Goal: Communication & Community: Participate in discussion

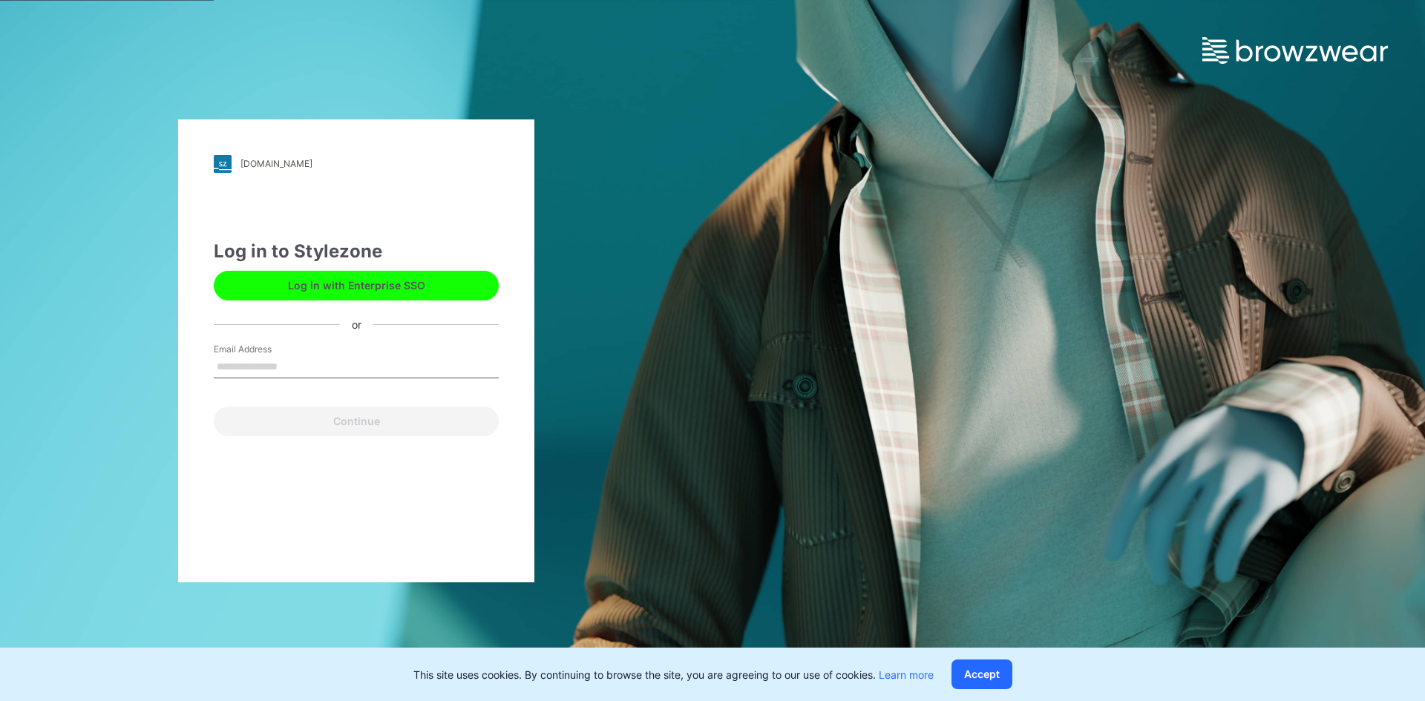
click at [279, 371] on input "Email Address" at bounding box center [356, 367] width 285 height 22
type input "**********"
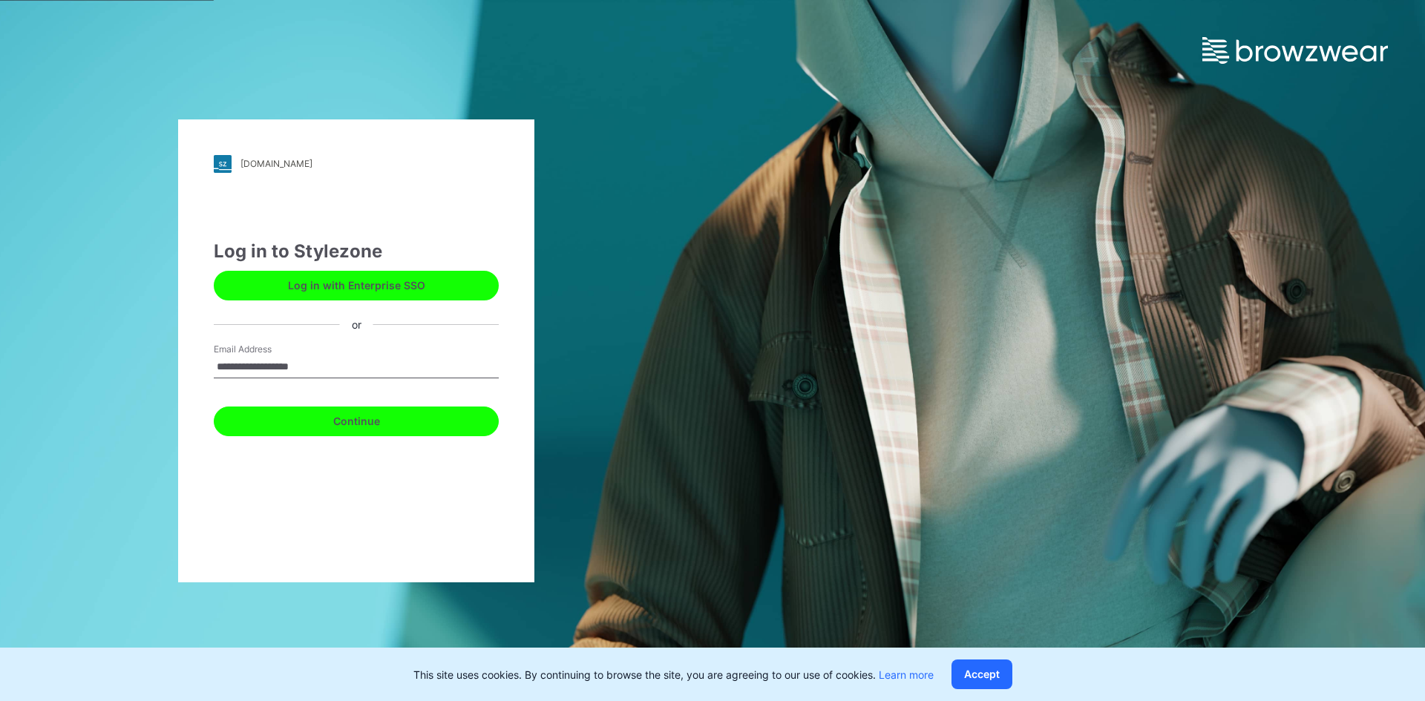
click at [360, 420] on button "Continue" at bounding box center [356, 422] width 285 height 30
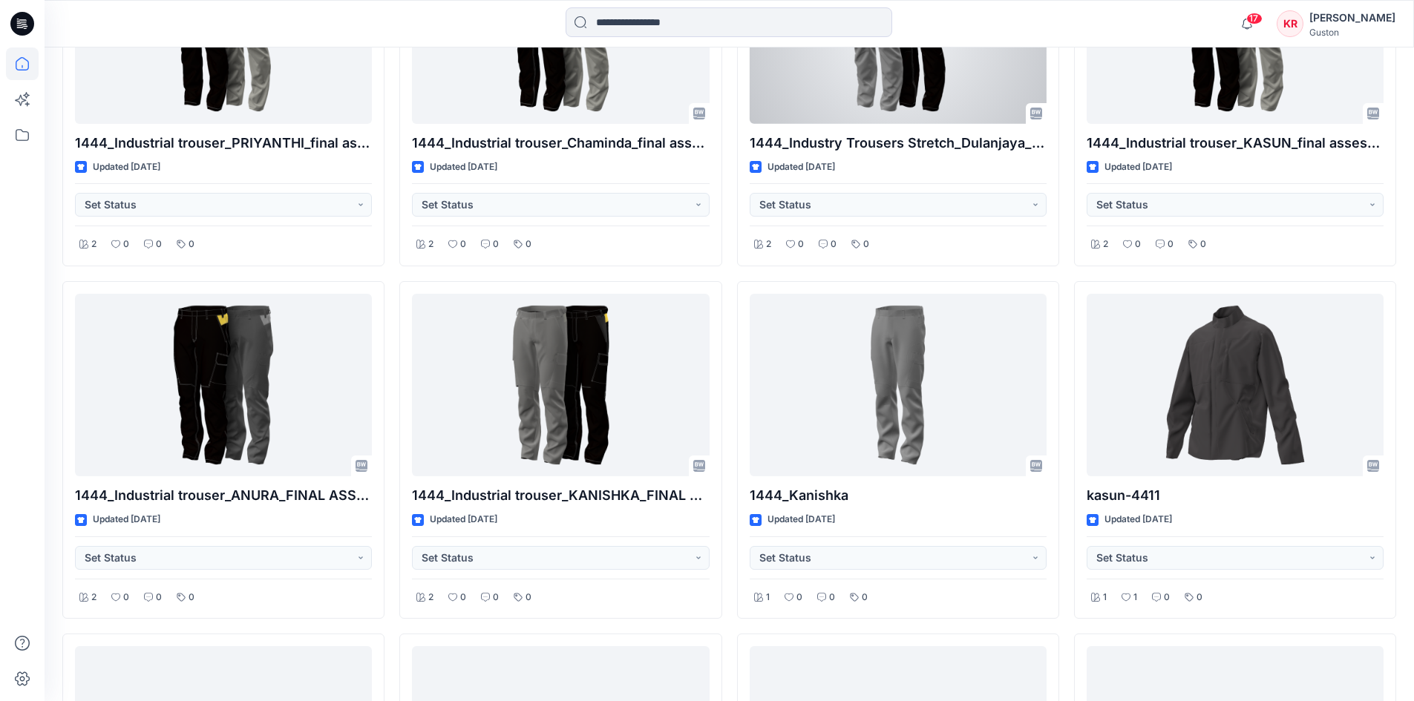
scroll to position [965, 0]
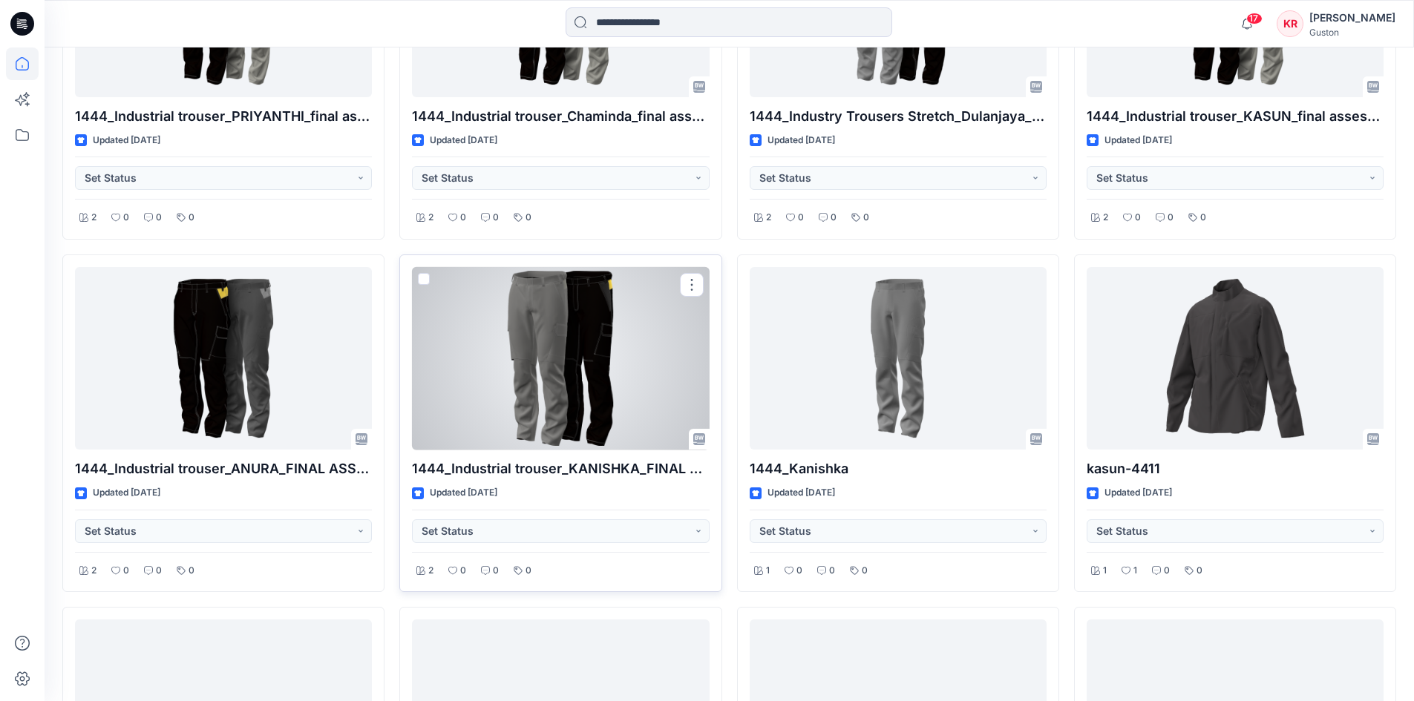
click at [635, 365] on div at bounding box center [560, 358] width 297 height 183
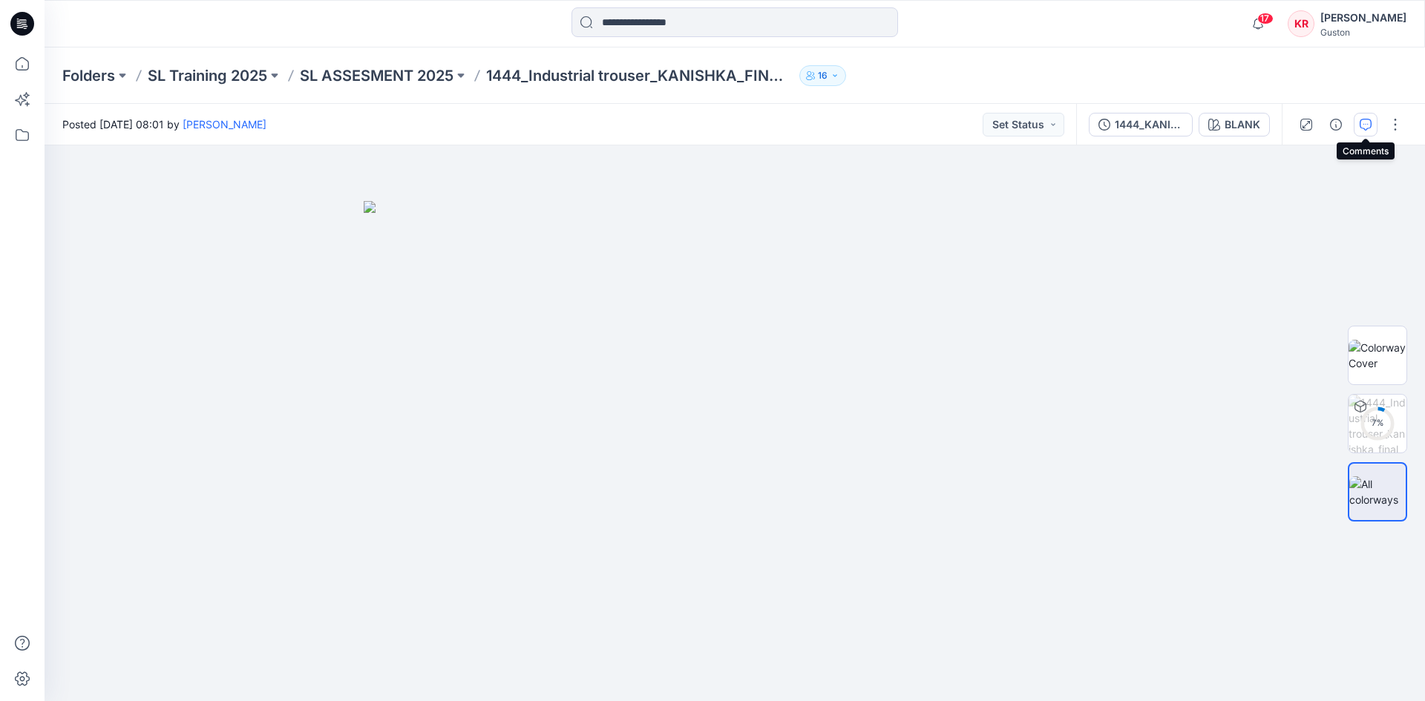
click at [1367, 128] on icon "button" at bounding box center [1366, 125] width 12 height 12
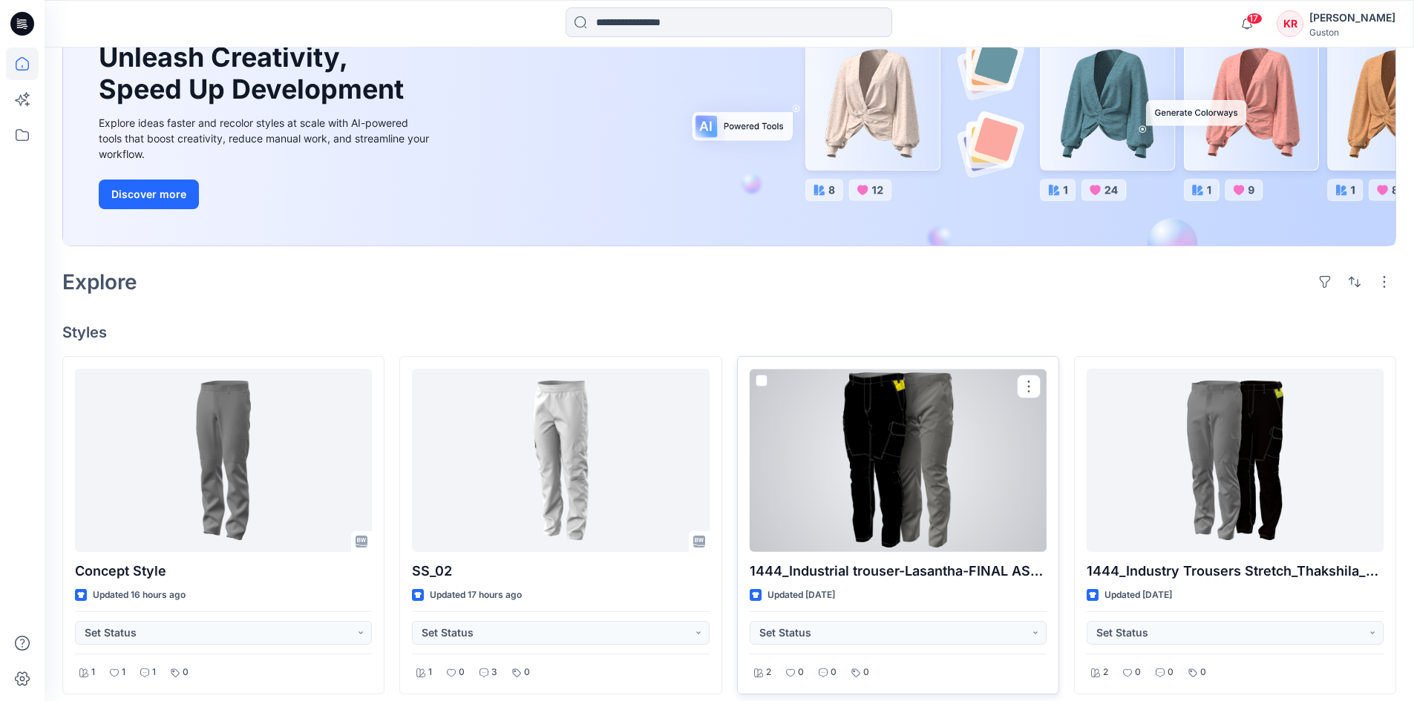
scroll to position [183, 0]
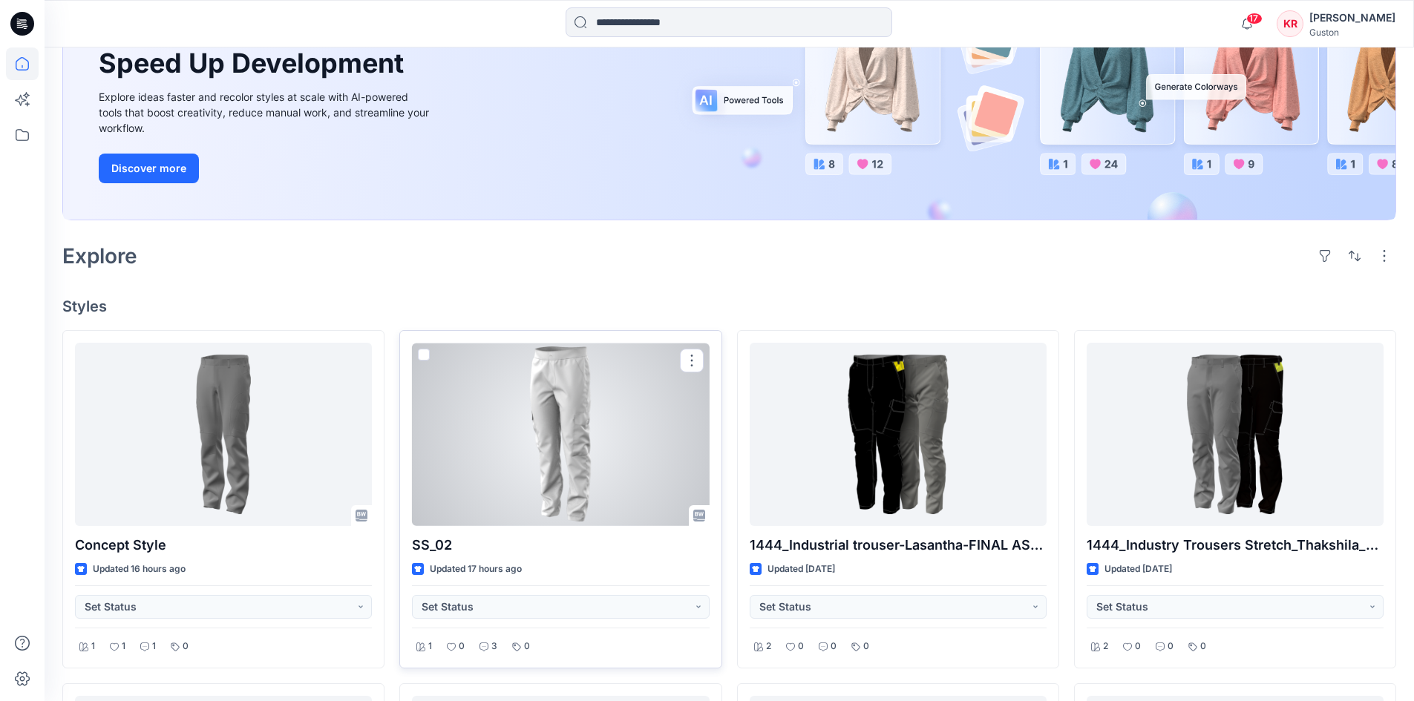
click at [626, 441] on div at bounding box center [560, 434] width 297 height 183
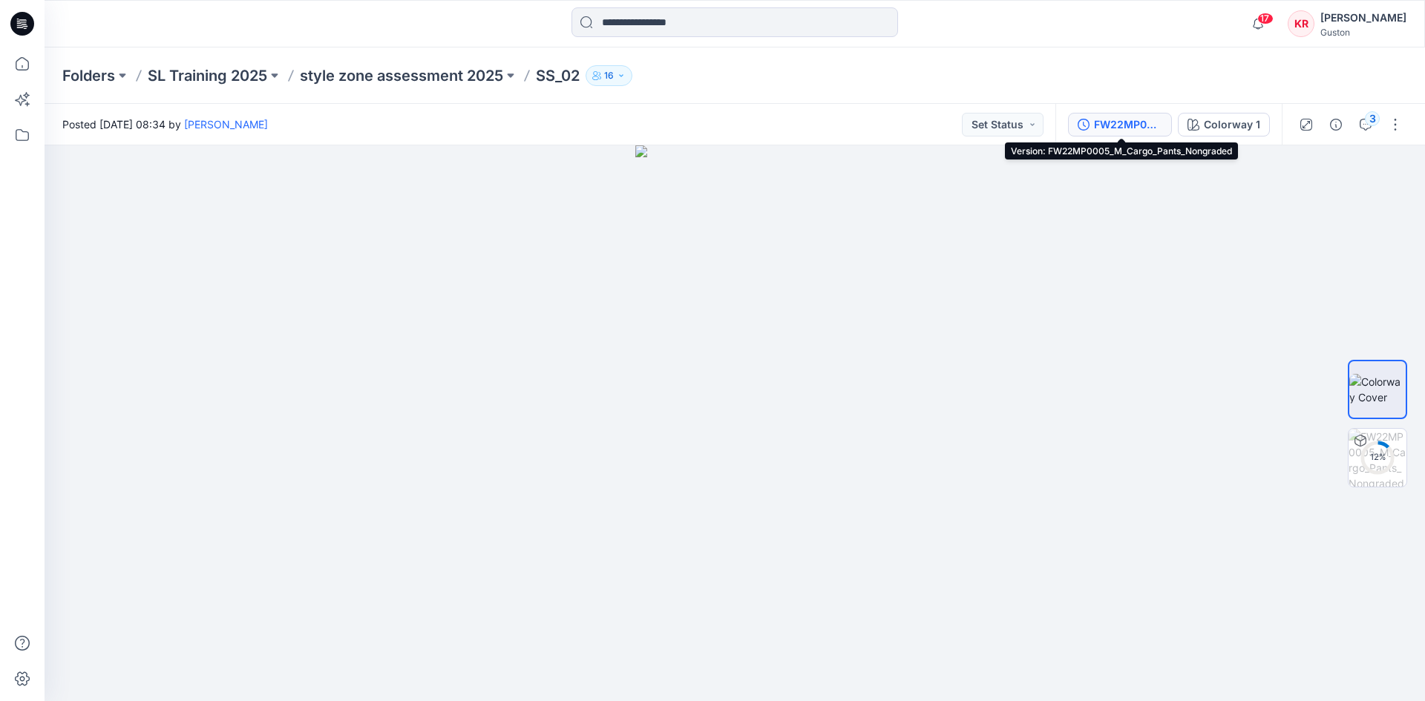
click at [1151, 128] on div "FW22MP0005_M_Cargo_Pants_Nongraded" at bounding box center [1128, 125] width 68 height 16
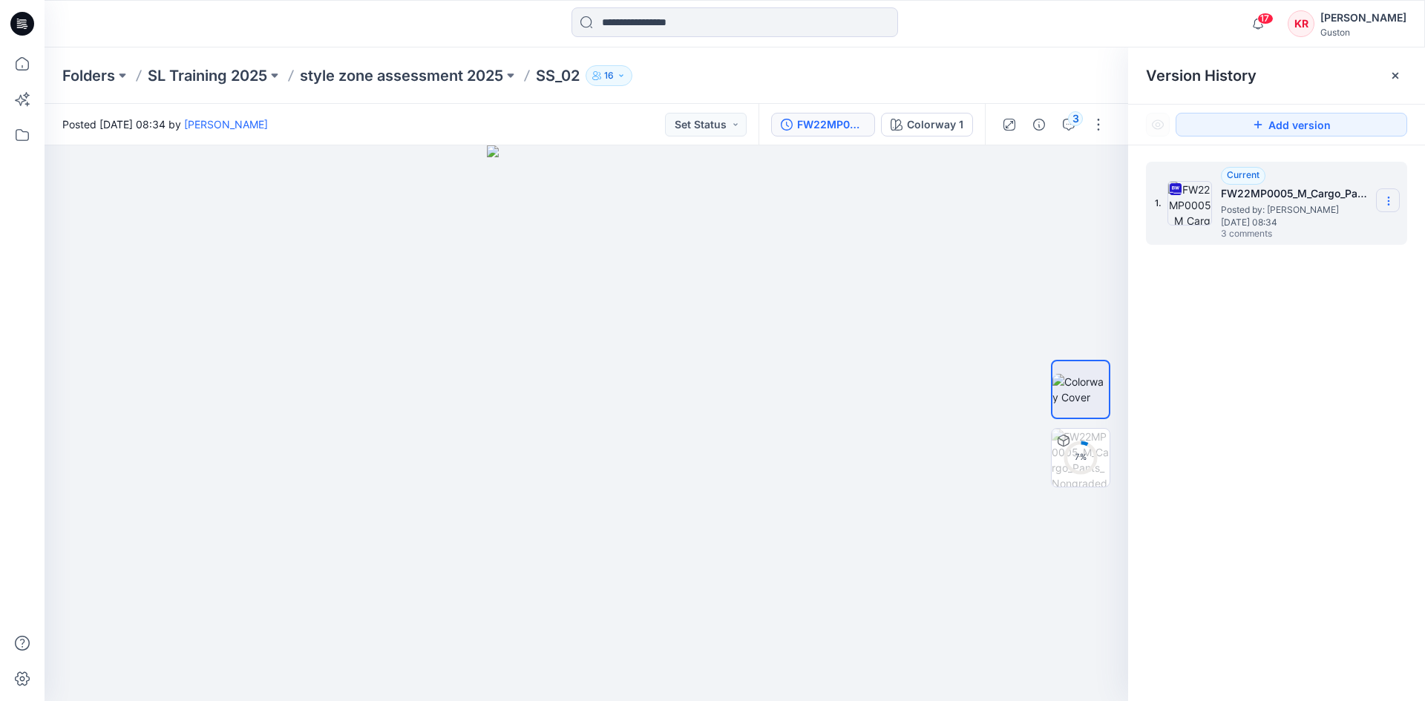
click at [1392, 205] on icon at bounding box center [1389, 201] width 12 height 12
click at [1304, 231] on span "Download Source BW File" at bounding box center [1313, 230] width 124 height 18
click at [1070, 123] on div "3" at bounding box center [1075, 118] width 15 height 15
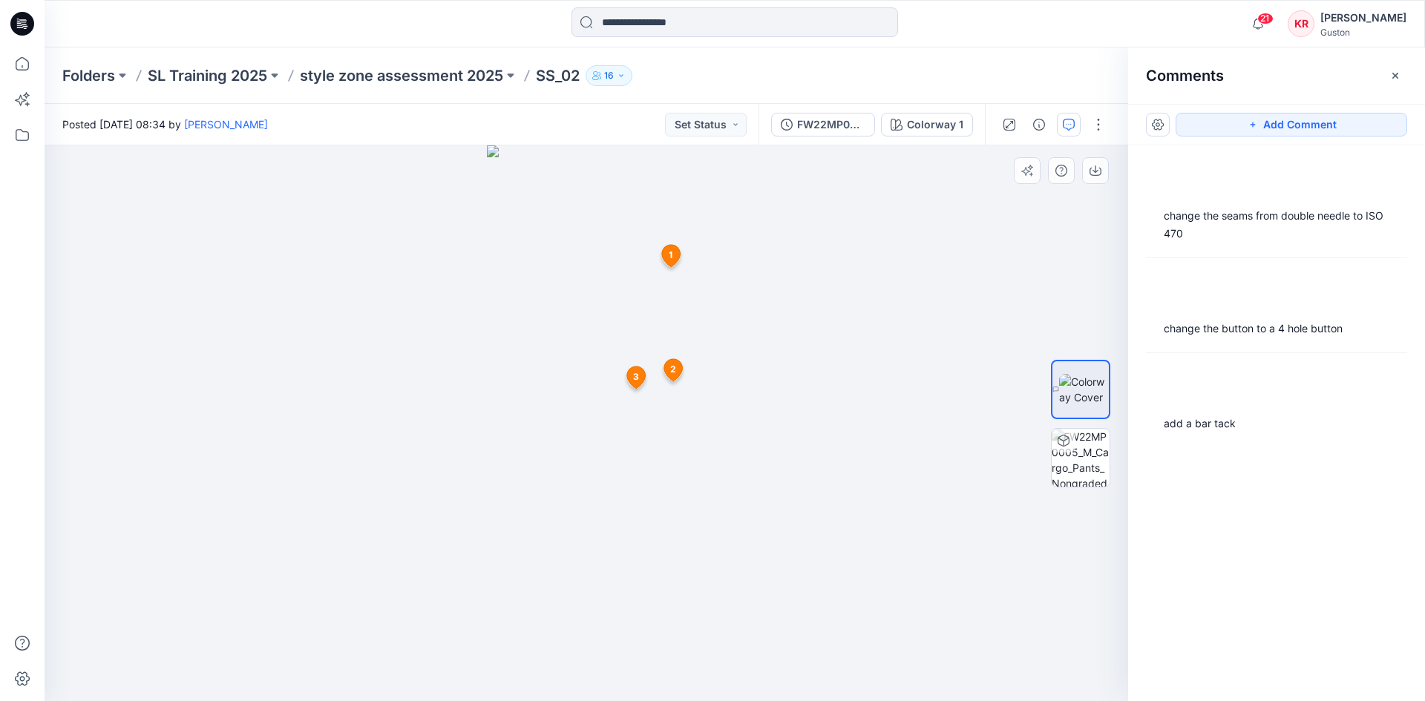
click at [670, 252] on span "1" at bounding box center [671, 255] width 4 height 13
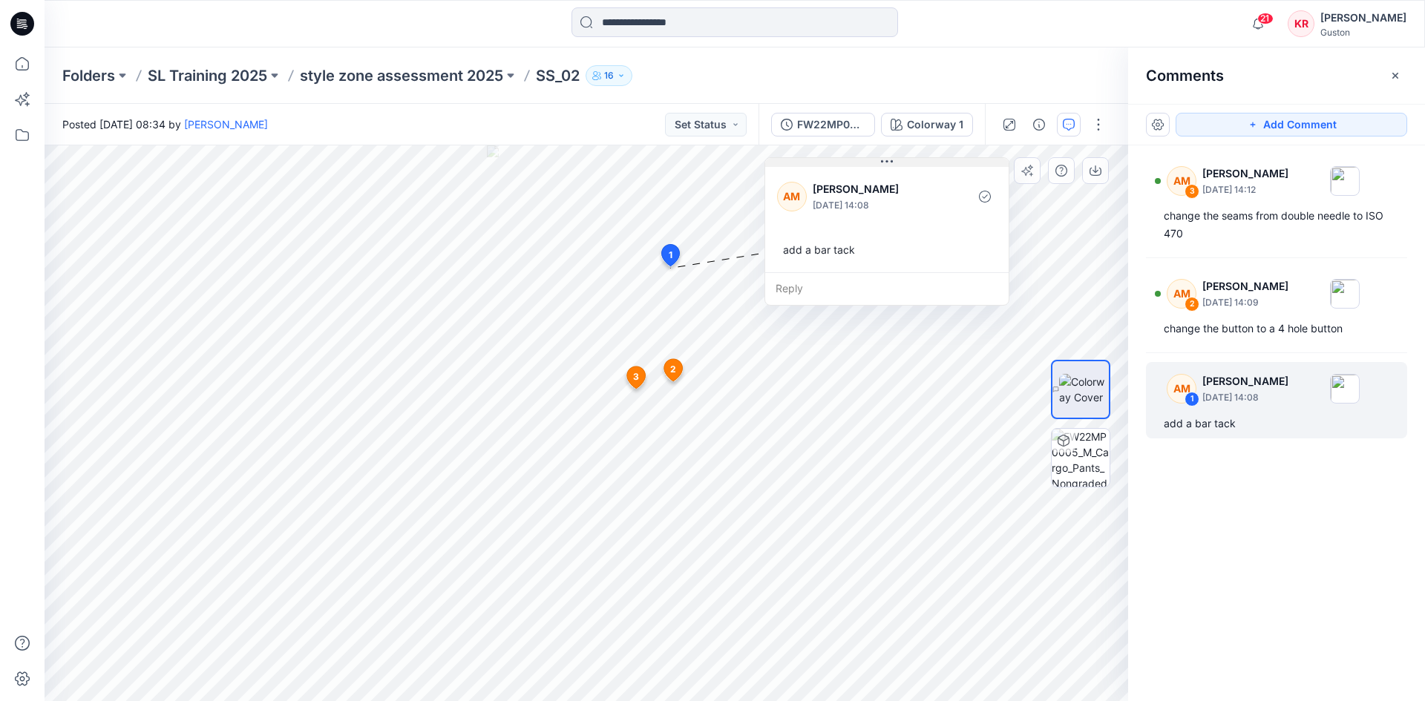
drag, startPoint x: 769, startPoint y: 280, endPoint x: 886, endPoint y: 163, distance: 165.3
click at [886, 163] on icon at bounding box center [887, 162] width 12 height 12
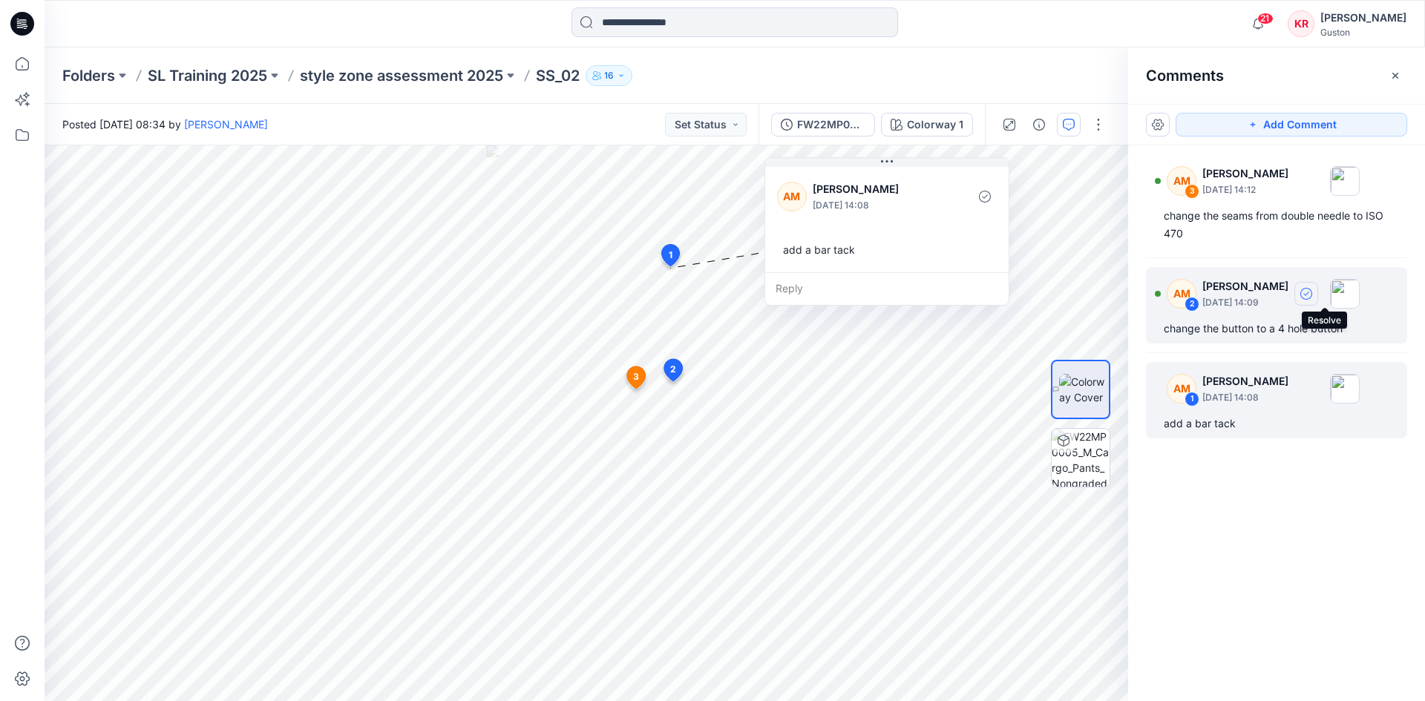
click at [1312, 295] on icon "button" at bounding box center [1306, 294] width 12 height 12
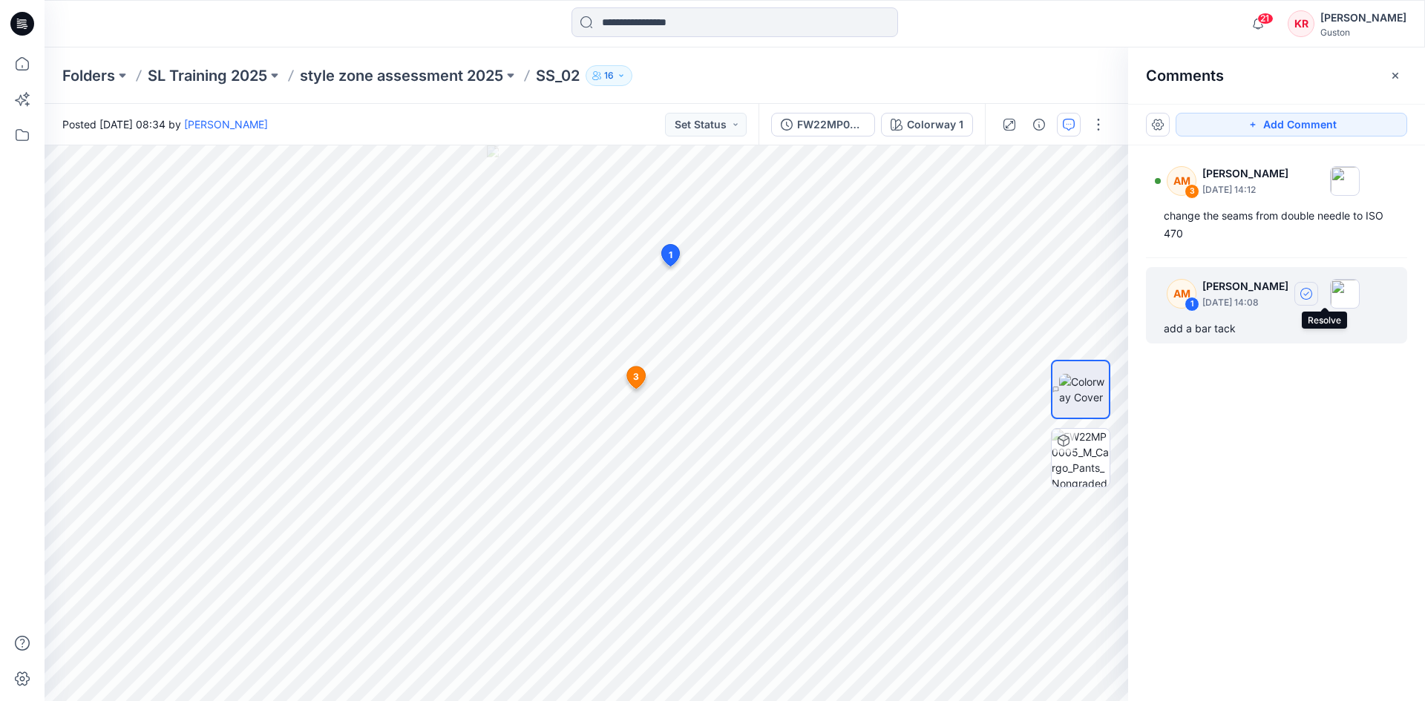
click at [1312, 294] on icon "button" at bounding box center [1306, 294] width 12 height 12
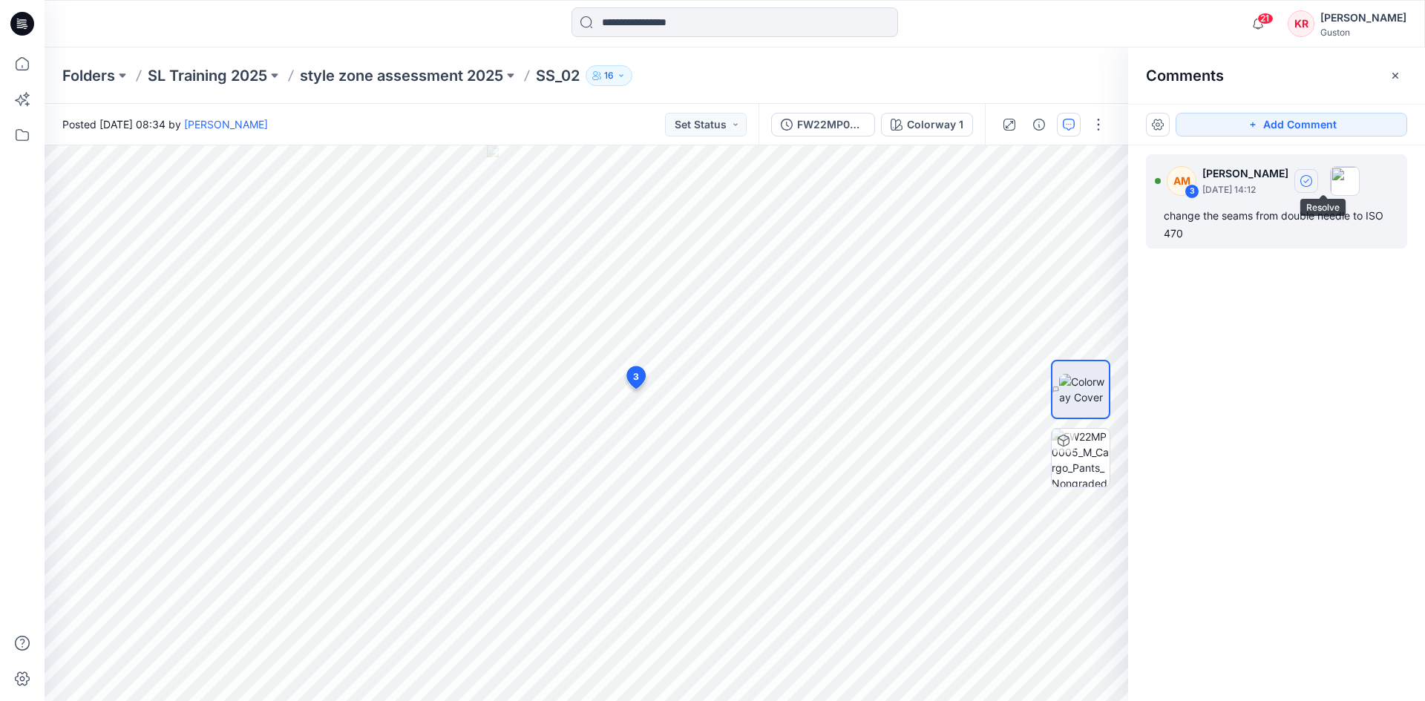
click at [1312, 180] on icon "button" at bounding box center [1306, 181] width 12 height 12
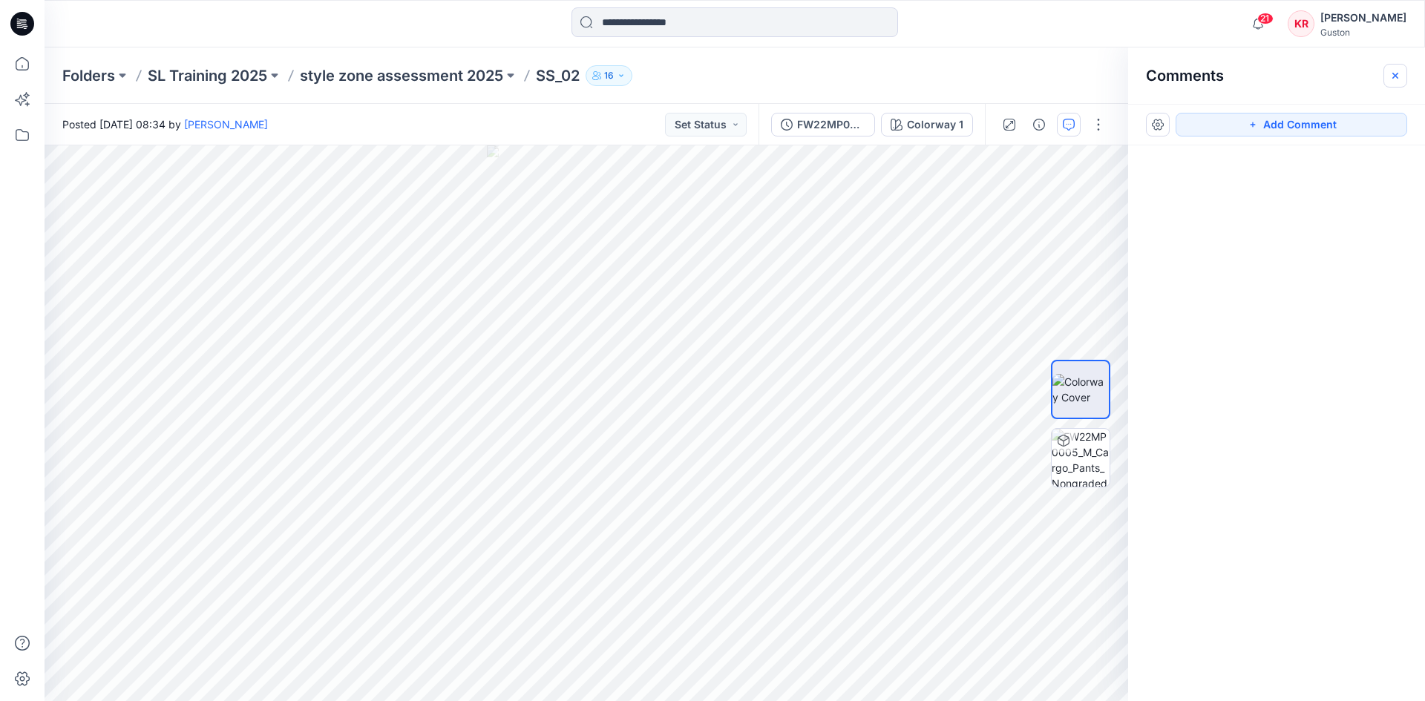
click at [1390, 76] on icon "button" at bounding box center [1396, 76] width 12 height 12
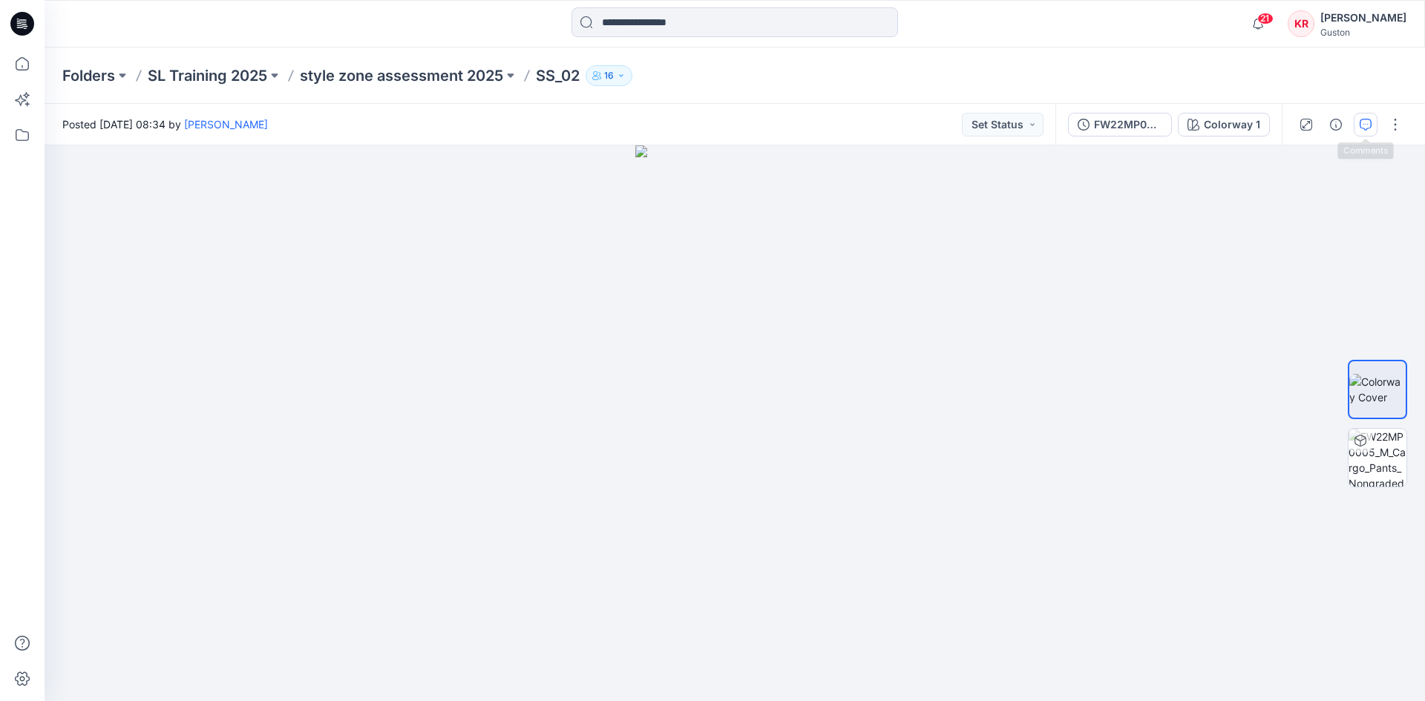
click at [1364, 123] on icon "button" at bounding box center [1366, 125] width 12 height 12
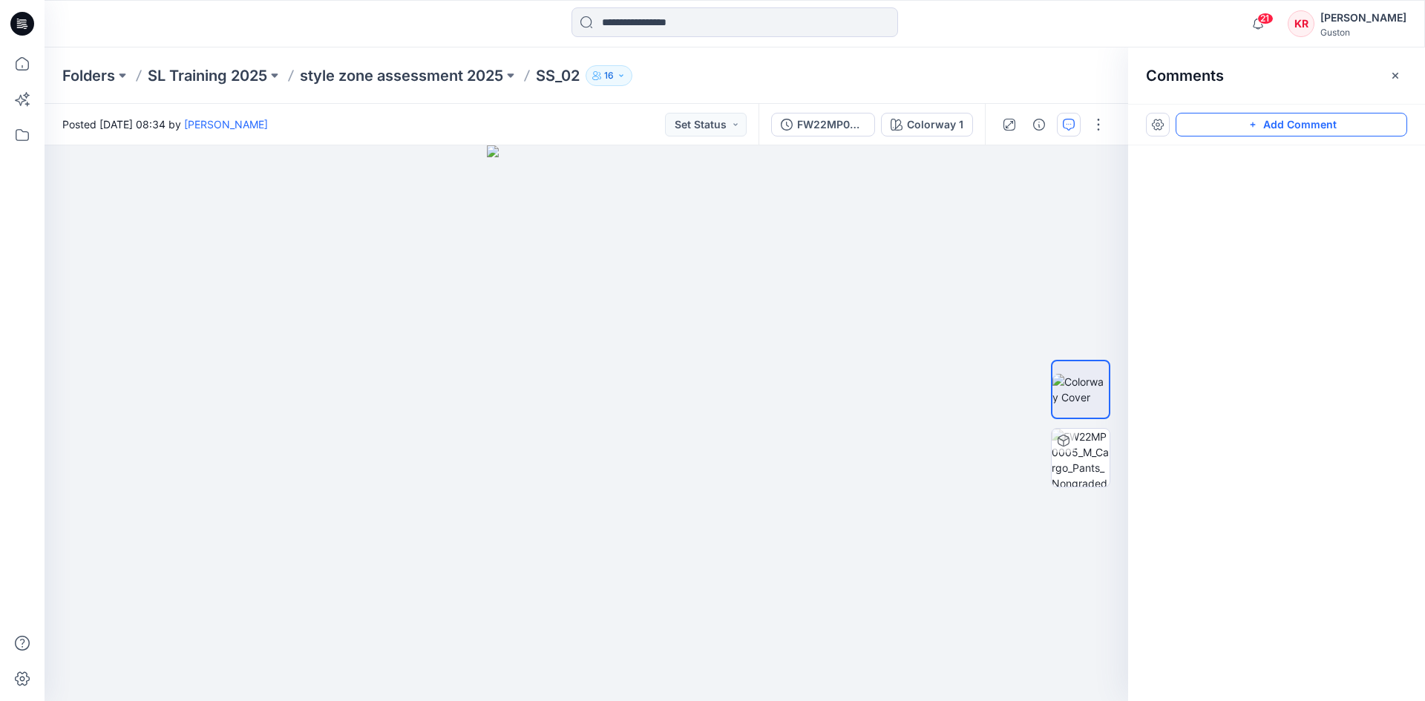
click at [1220, 125] on button "Add Comment" at bounding box center [1292, 125] width 232 height 24
click at [1398, 78] on icon "button" at bounding box center [1396, 75] width 6 height 6
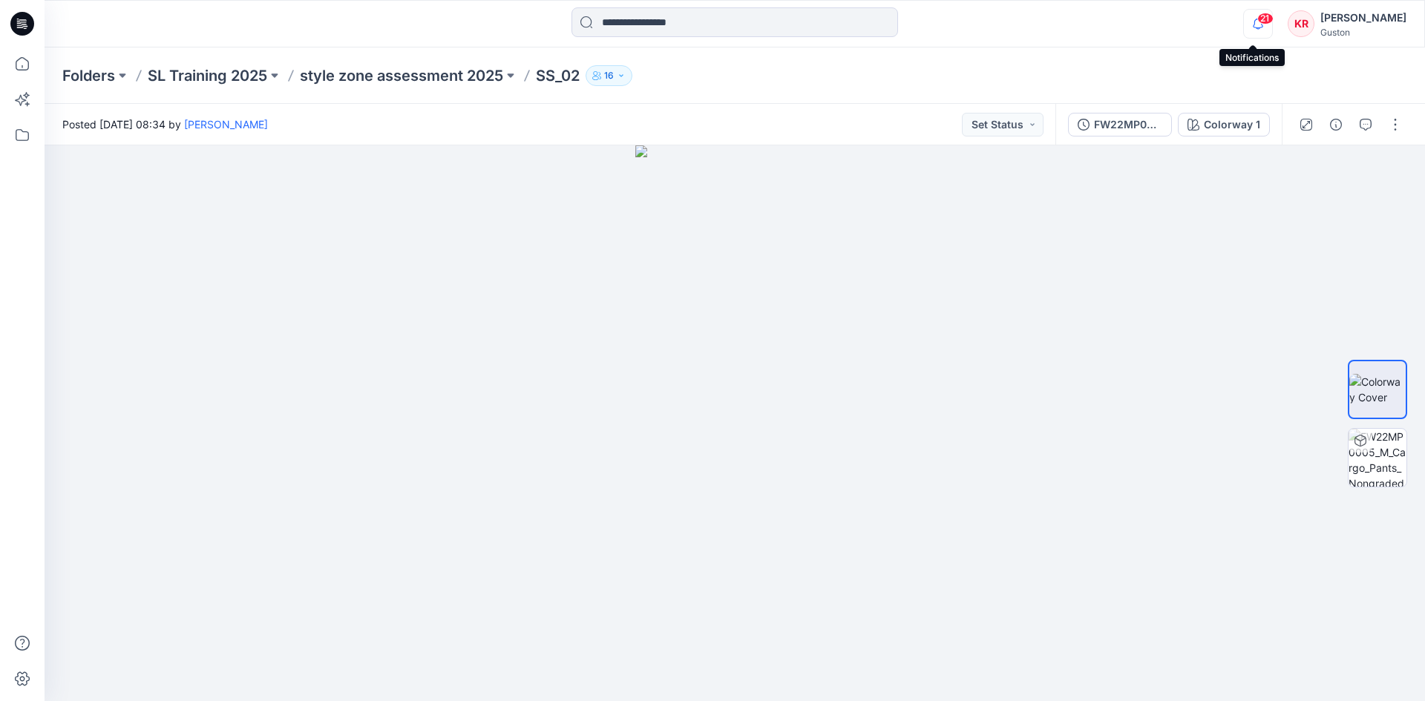
click at [1248, 26] on icon "button" at bounding box center [1258, 24] width 28 height 30
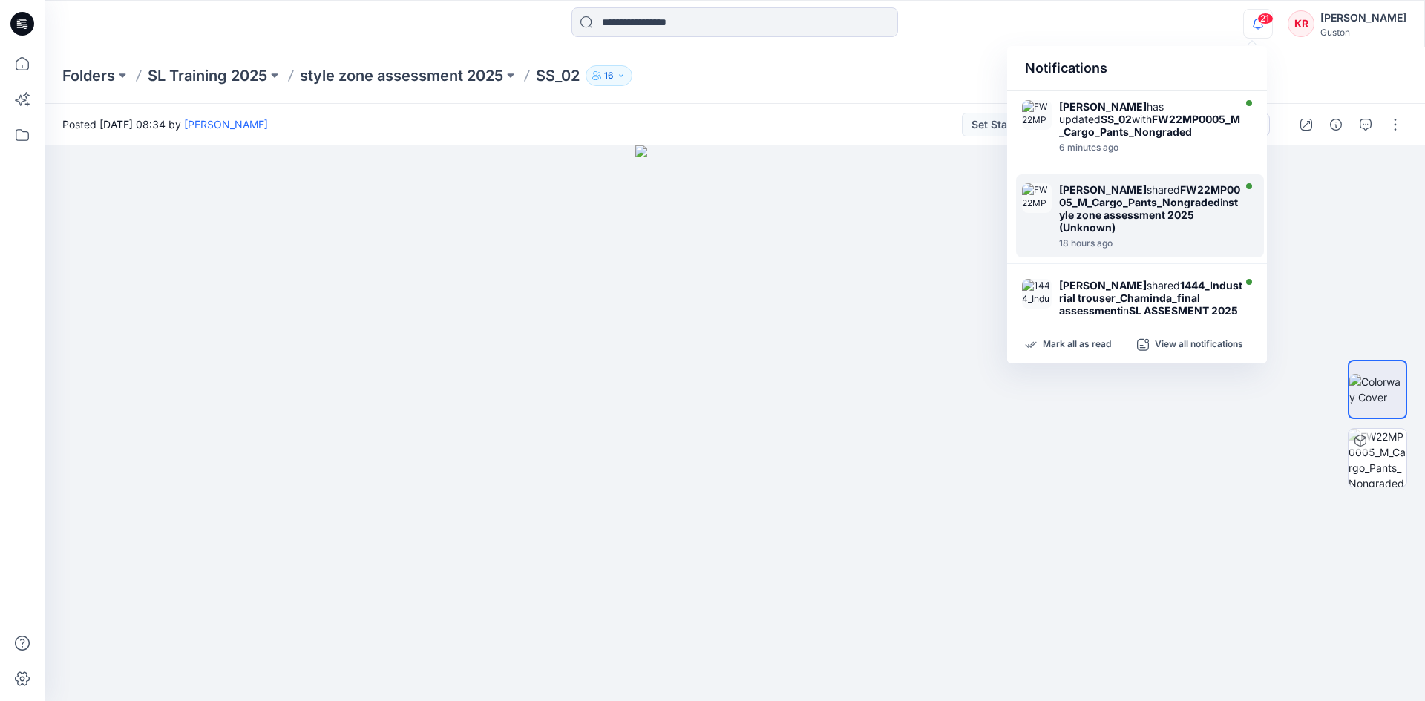
click at [1196, 138] on div "Gayan Sandaruwan has updated SS_02 with FW22MP0005_M_Cargo_Pants_Nongraded" at bounding box center [1151, 119] width 184 height 38
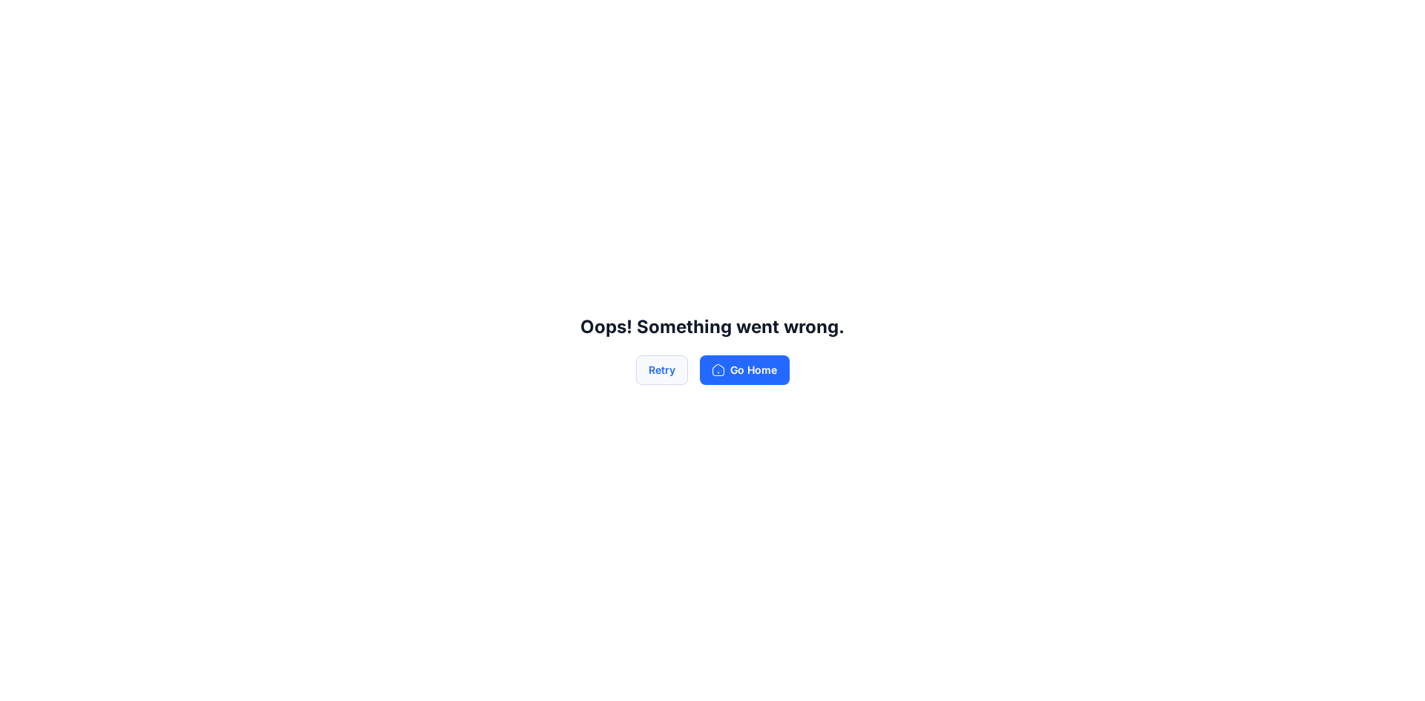
click at [681, 376] on button "Retry" at bounding box center [662, 371] width 52 height 30
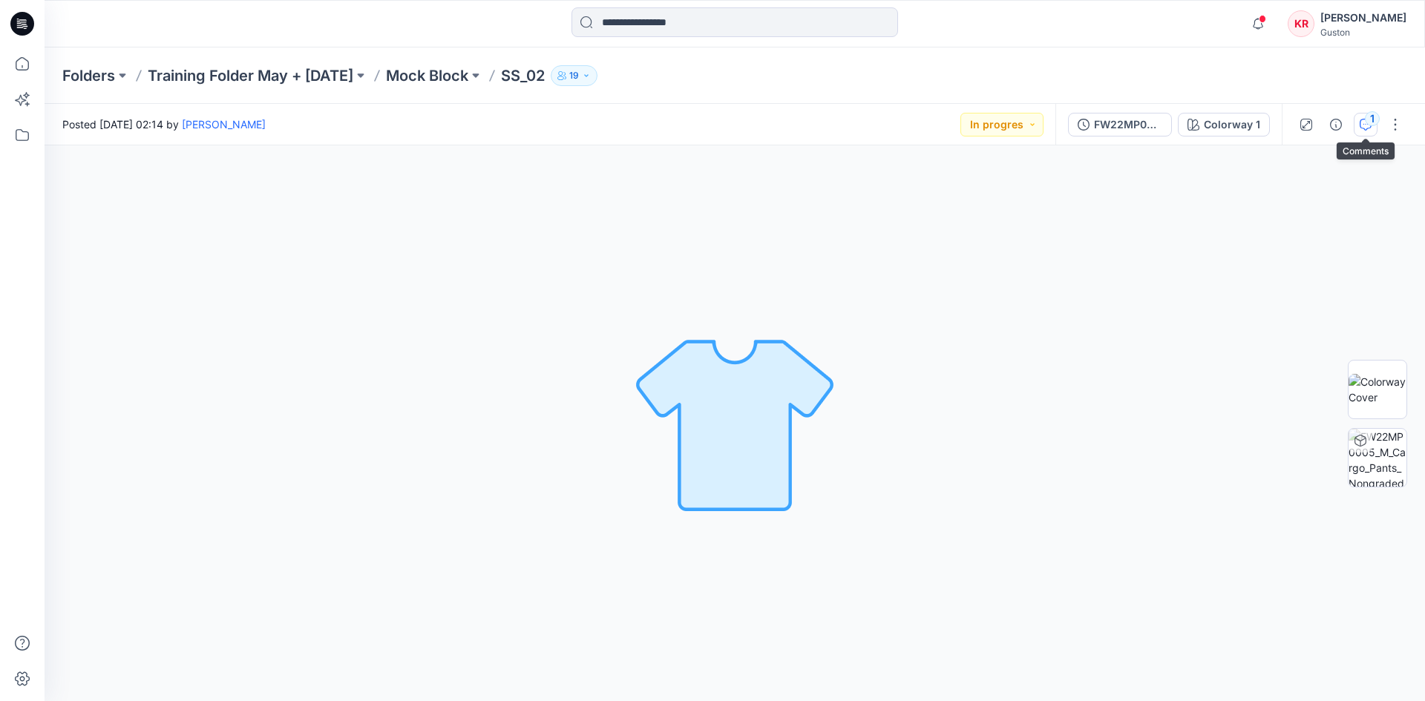
click at [1365, 122] on icon "button" at bounding box center [1366, 125] width 12 height 12
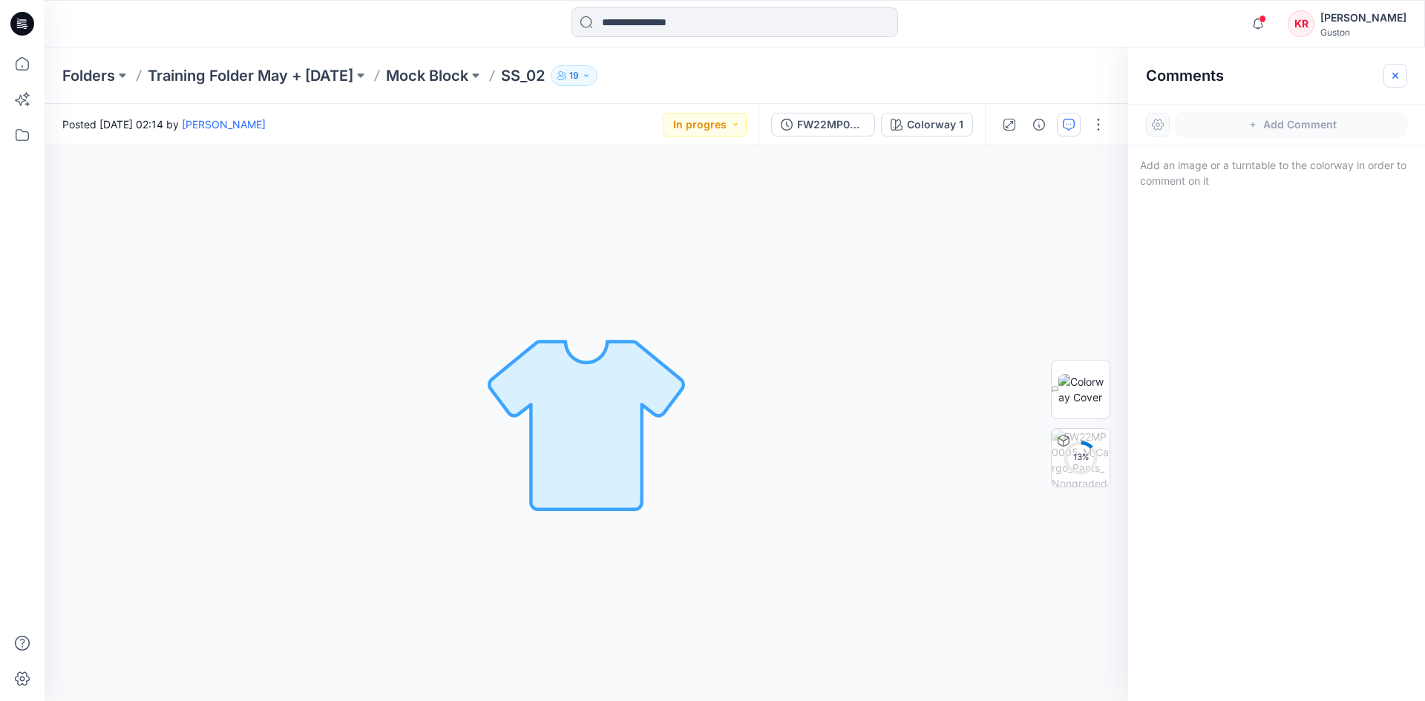
click at [1402, 67] on button "button" at bounding box center [1396, 76] width 24 height 24
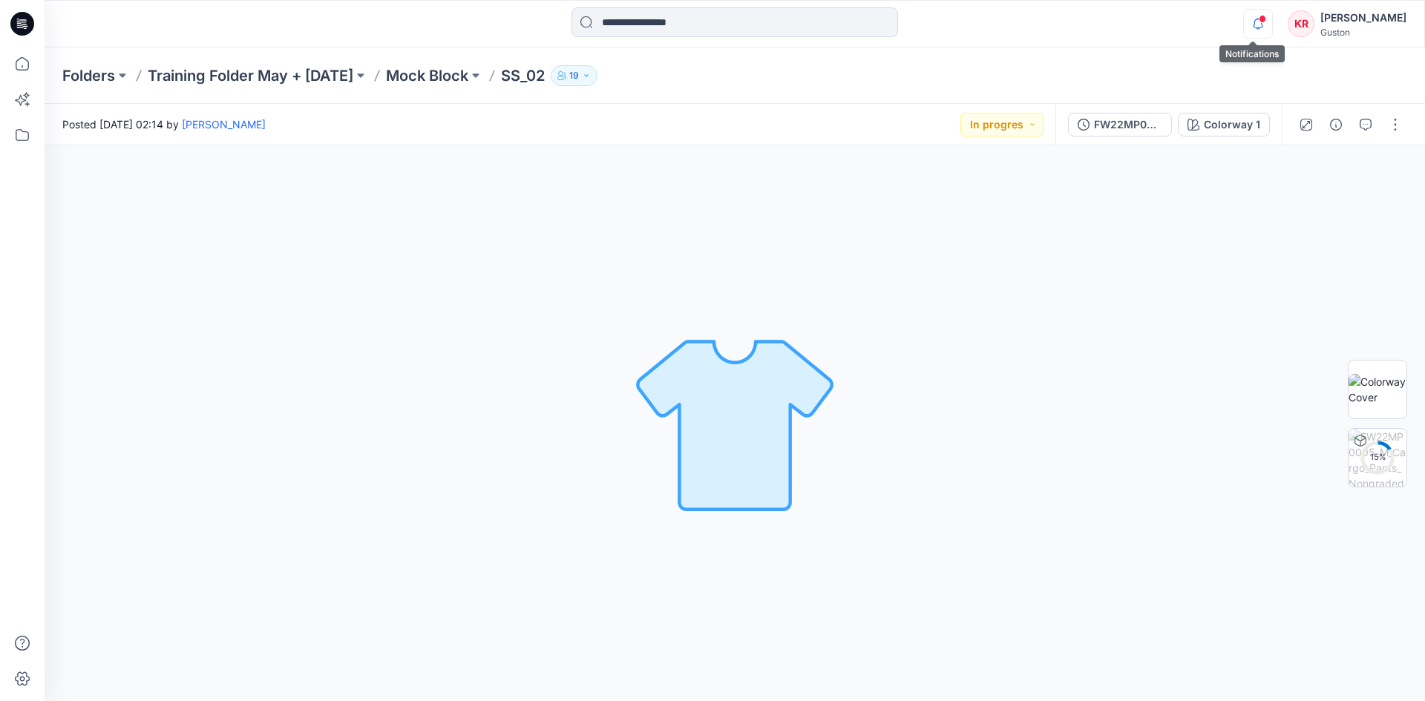
click at [1255, 23] on icon "button" at bounding box center [1258, 24] width 28 height 30
click at [1131, 39] on div "Notifications Gayan Sandaruwan has updated SS_02 with FW22MP0005_M_Cargo_Pants_…" at bounding box center [735, 23] width 1380 height 33
click at [459, 73] on p "Mock Block" at bounding box center [427, 75] width 82 height 21
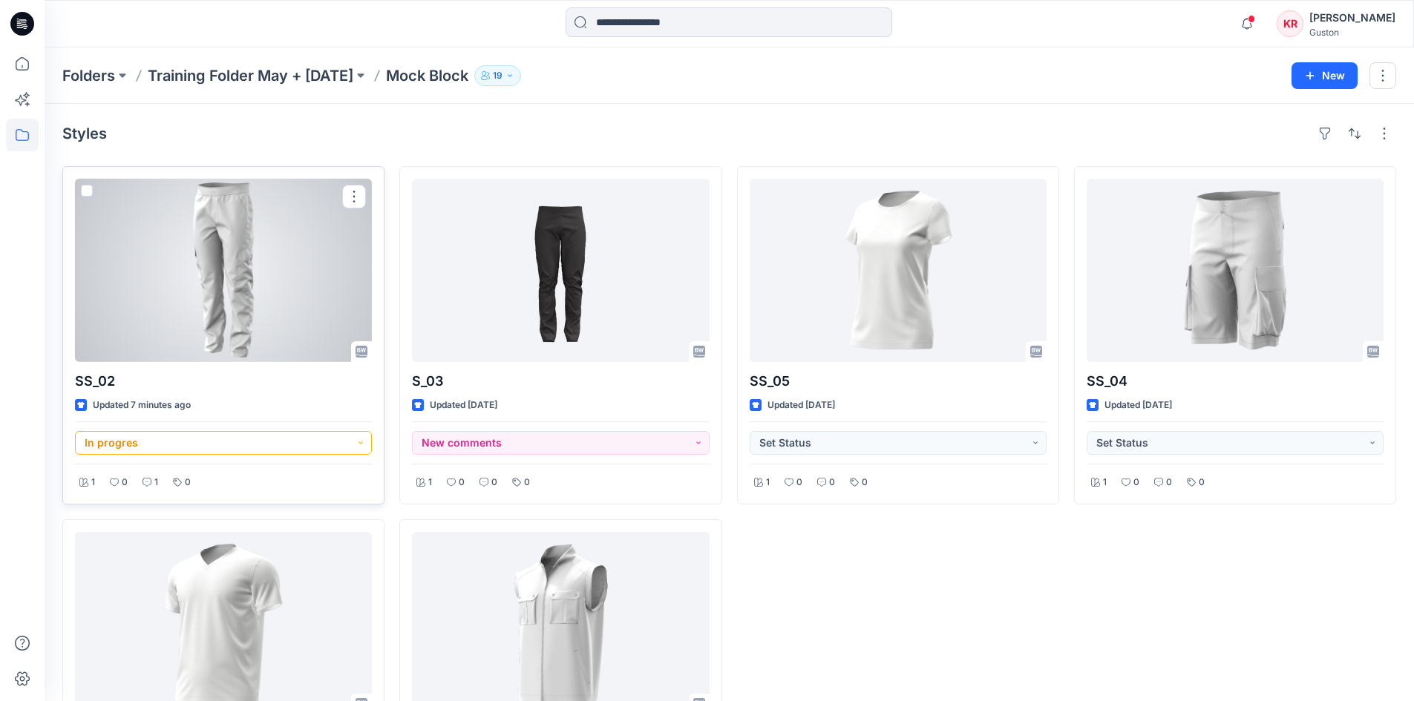
click at [363, 443] on button "In progres" at bounding box center [223, 443] width 297 height 24
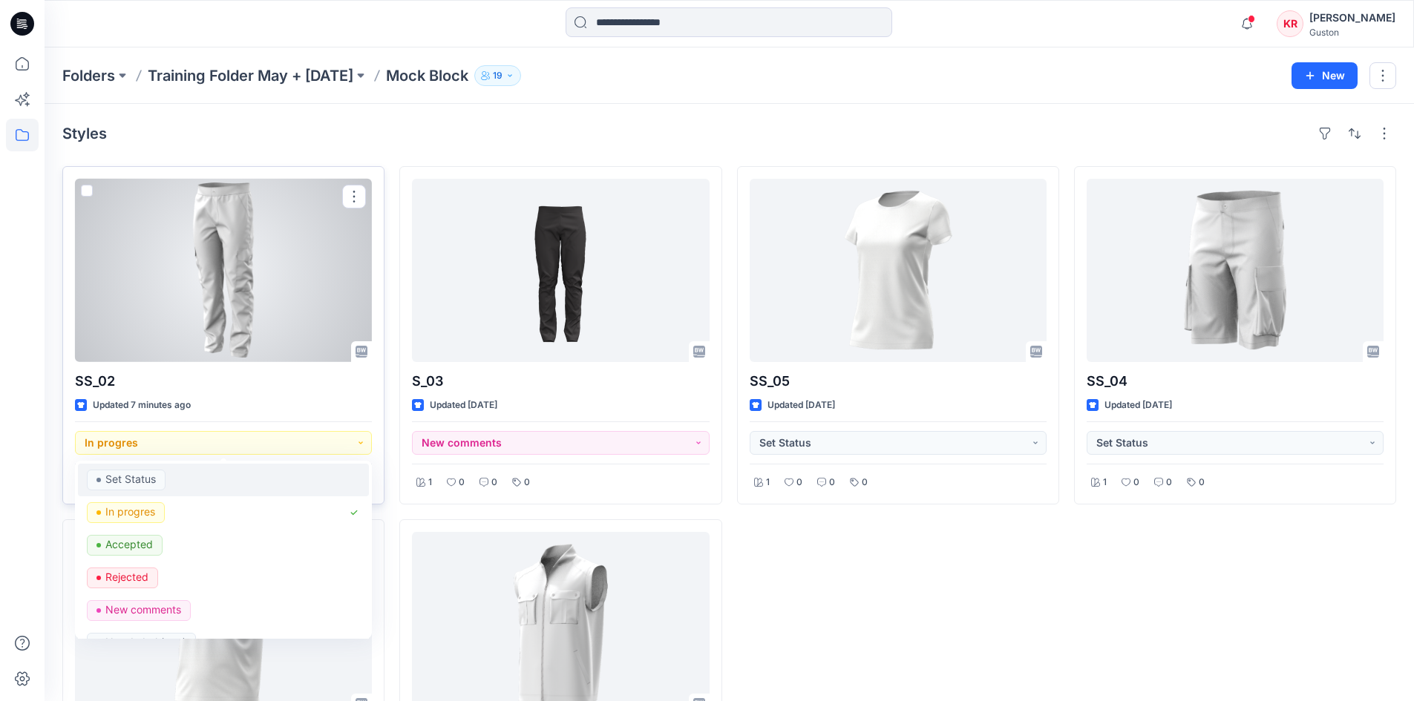
click at [152, 480] on p "Set Status" at bounding box center [130, 479] width 50 height 19
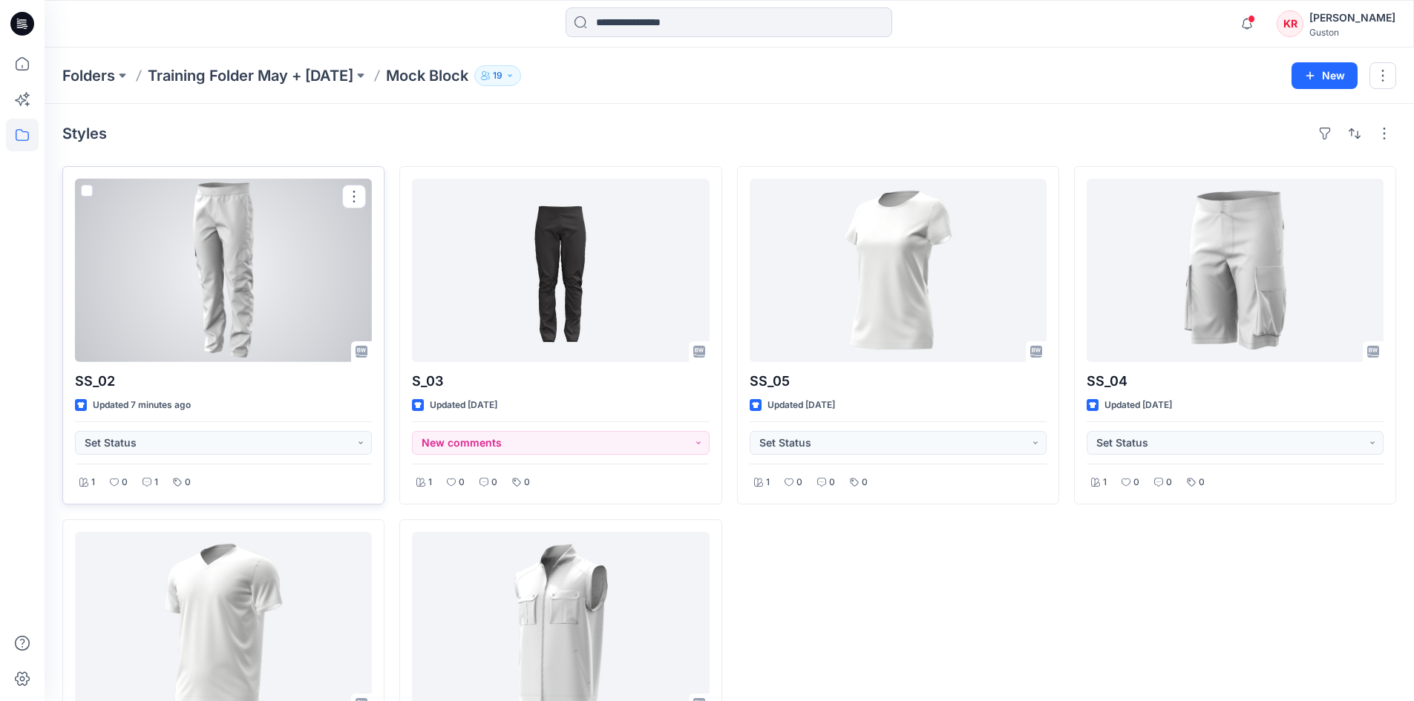
click at [274, 264] on div at bounding box center [223, 270] width 297 height 183
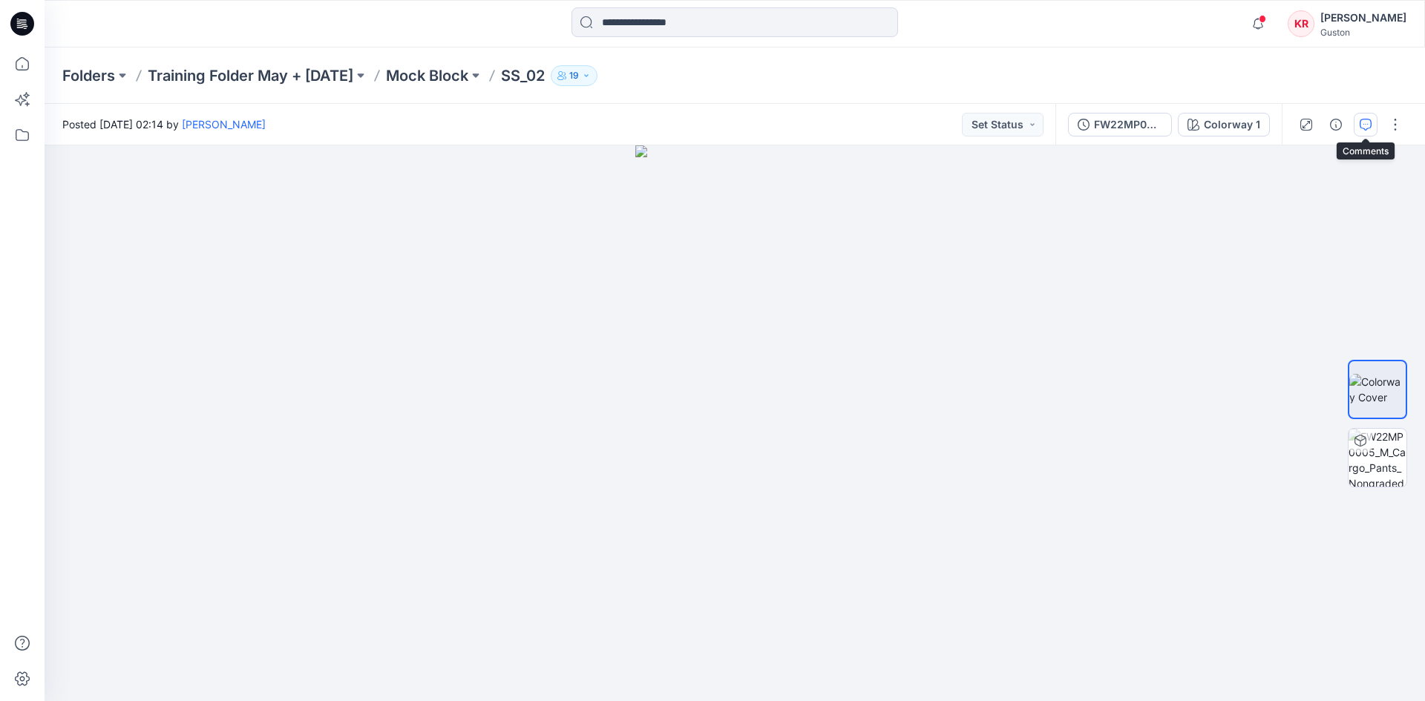
click at [1366, 125] on icon "button" at bounding box center [1366, 125] width 12 height 12
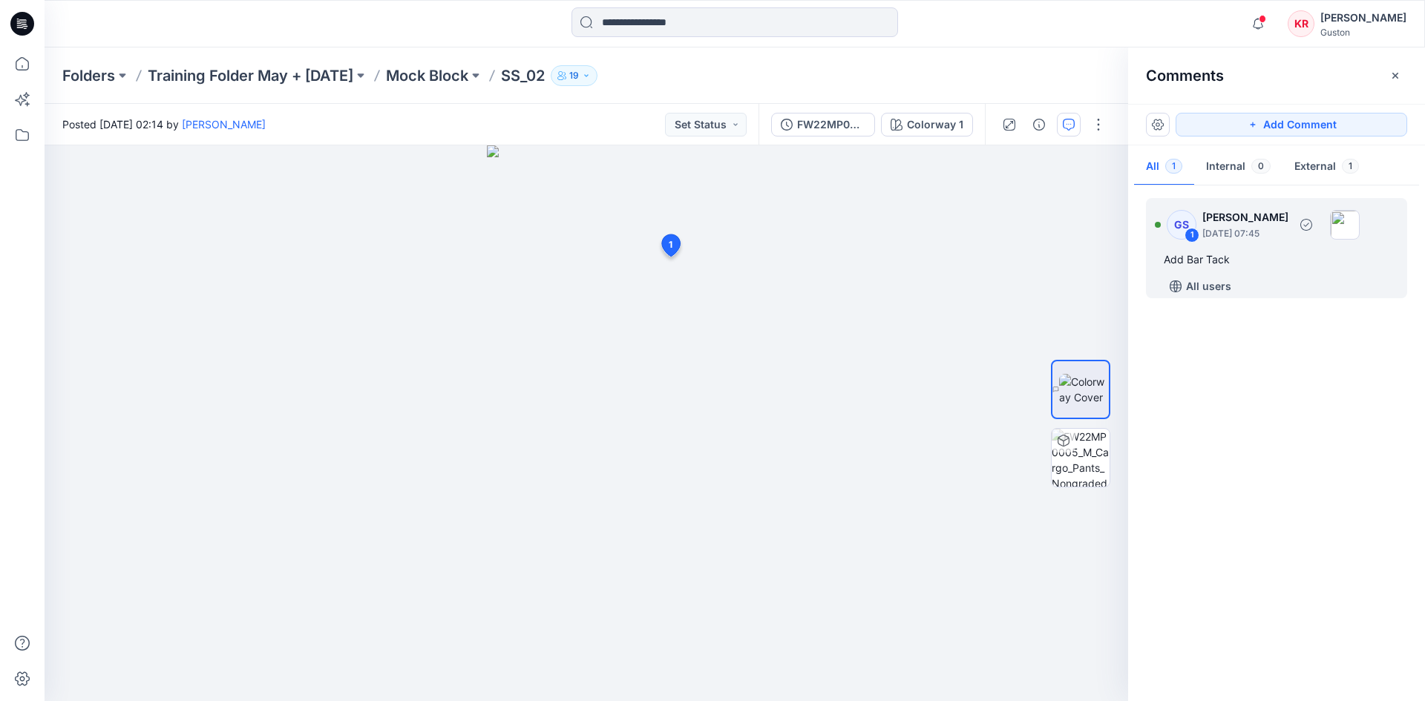
click at [1274, 227] on p "August 21, 2025 07:45" at bounding box center [1245, 233] width 86 height 15
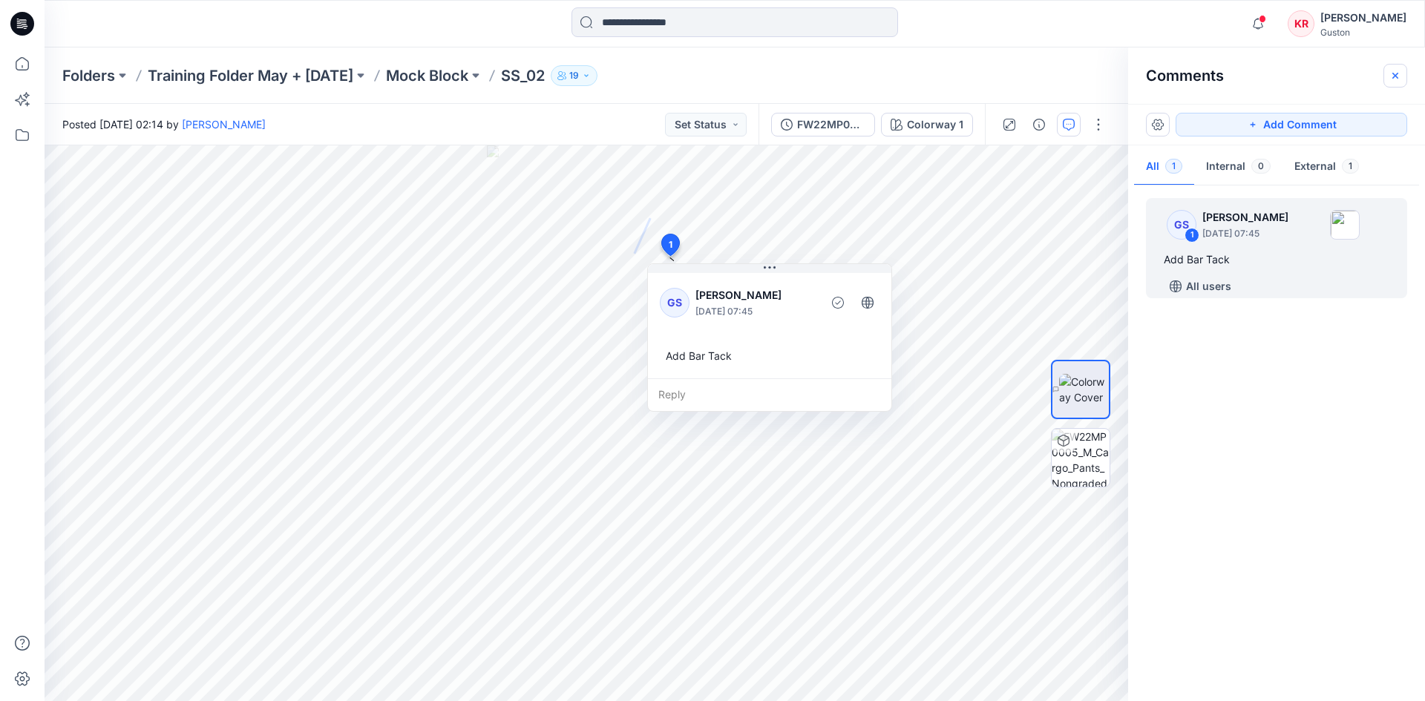
click at [1397, 76] on icon "button" at bounding box center [1396, 76] width 12 height 12
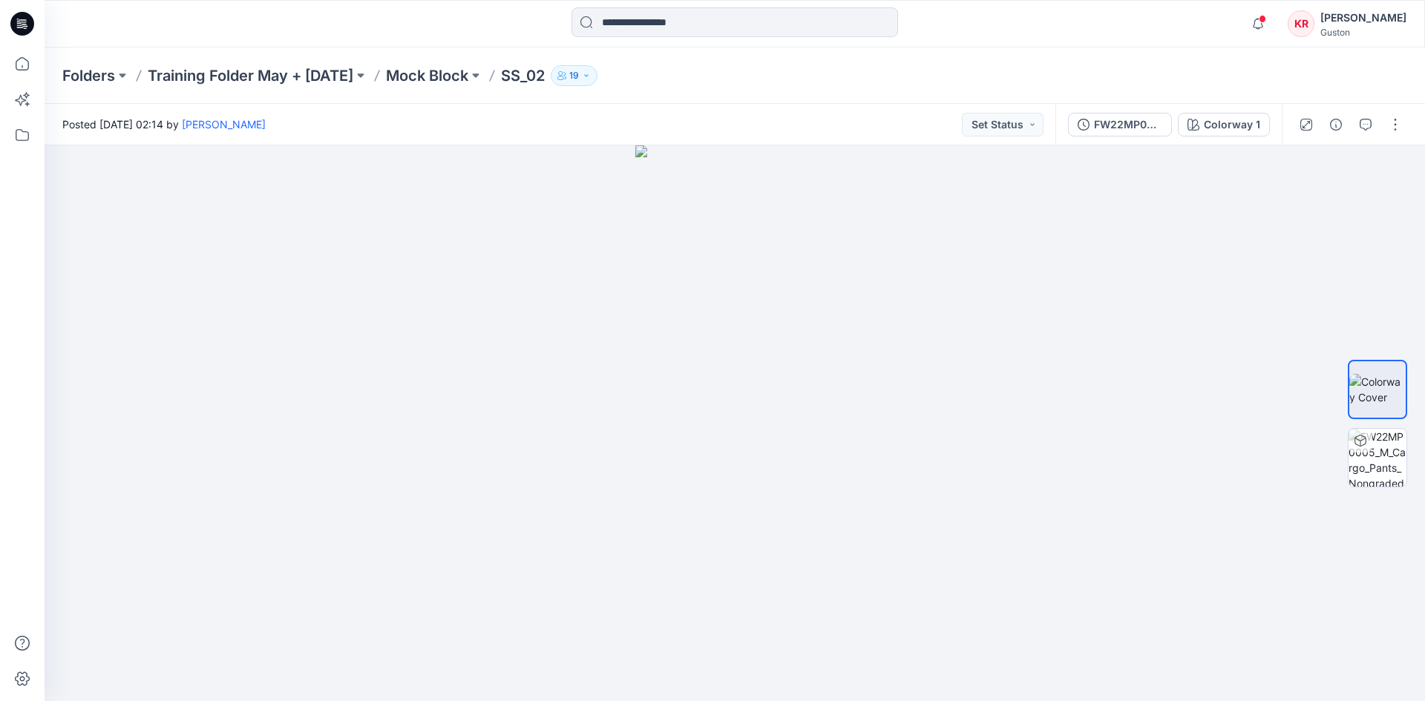
click at [1274, 65] on div "Folders Training Folder May + June 2025 Mock Block SS_02 19" at bounding box center [676, 75] width 1229 height 21
click at [27, 131] on icon at bounding box center [22, 135] width 33 height 33
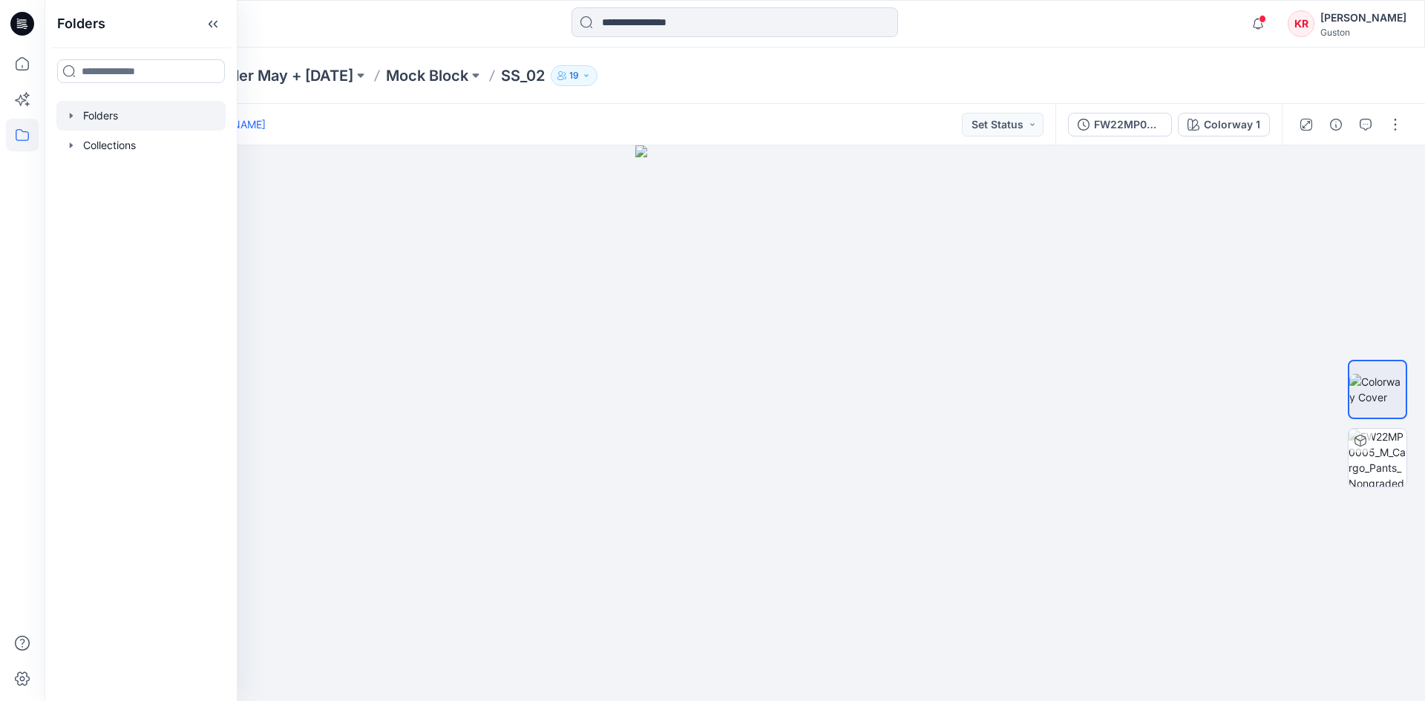
click at [86, 107] on div at bounding box center [140, 116] width 169 height 30
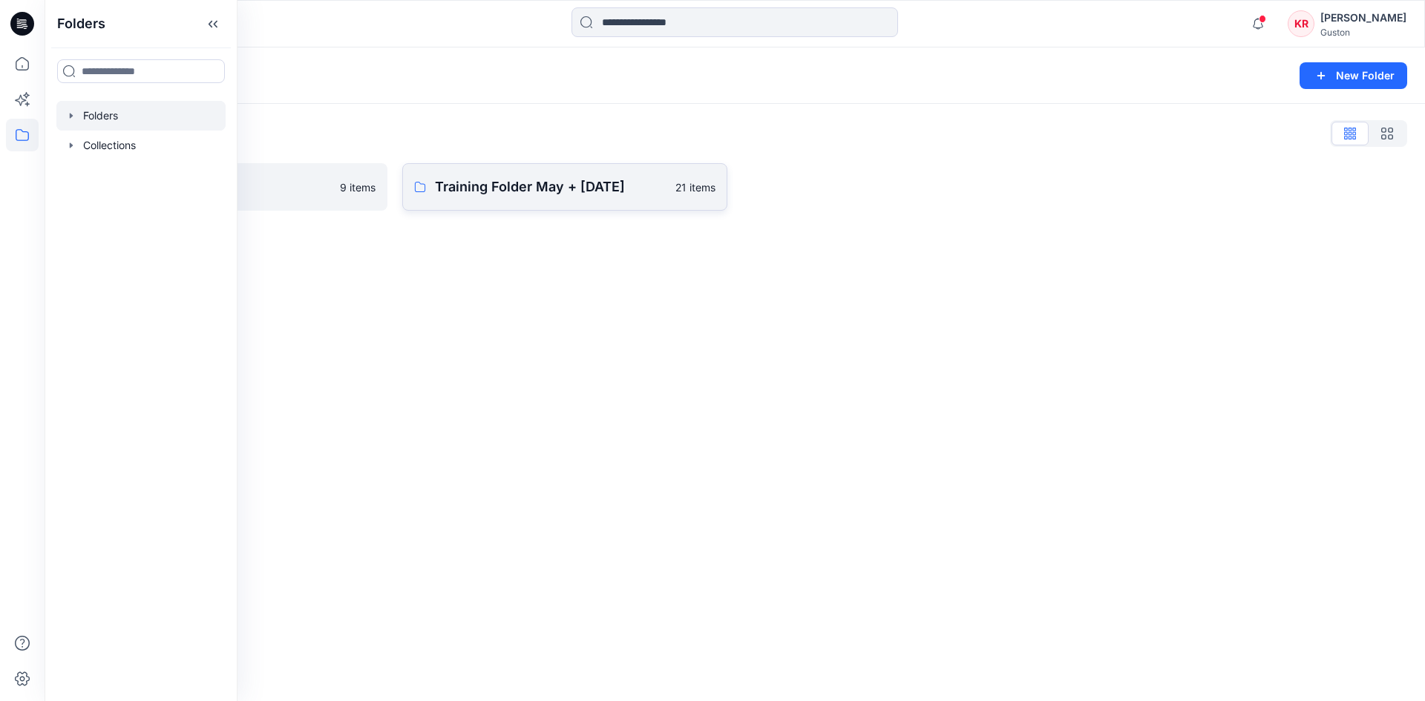
click at [475, 193] on p "Training Folder May + June 2025" at bounding box center [551, 187] width 232 height 21
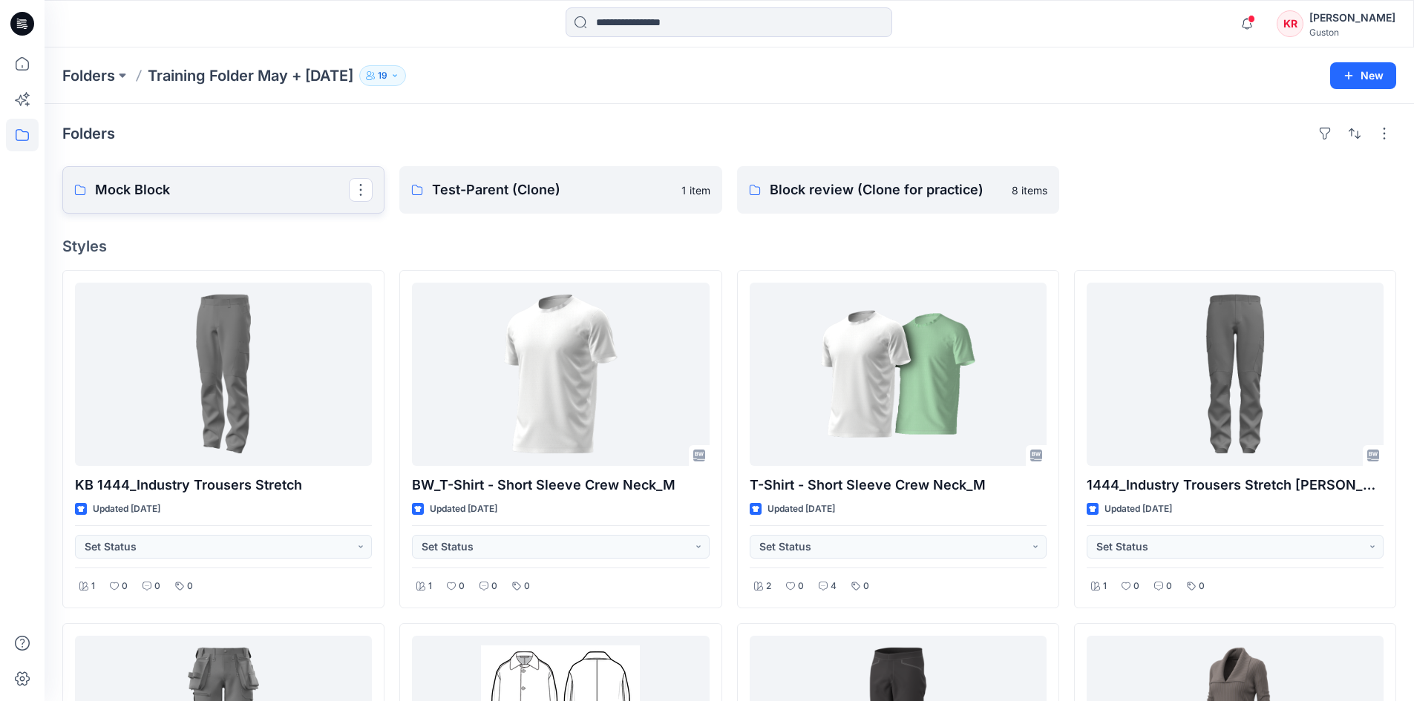
click at [195, 194] on p "Mock Block" at bounding box center [222, 190] width 254 height 21
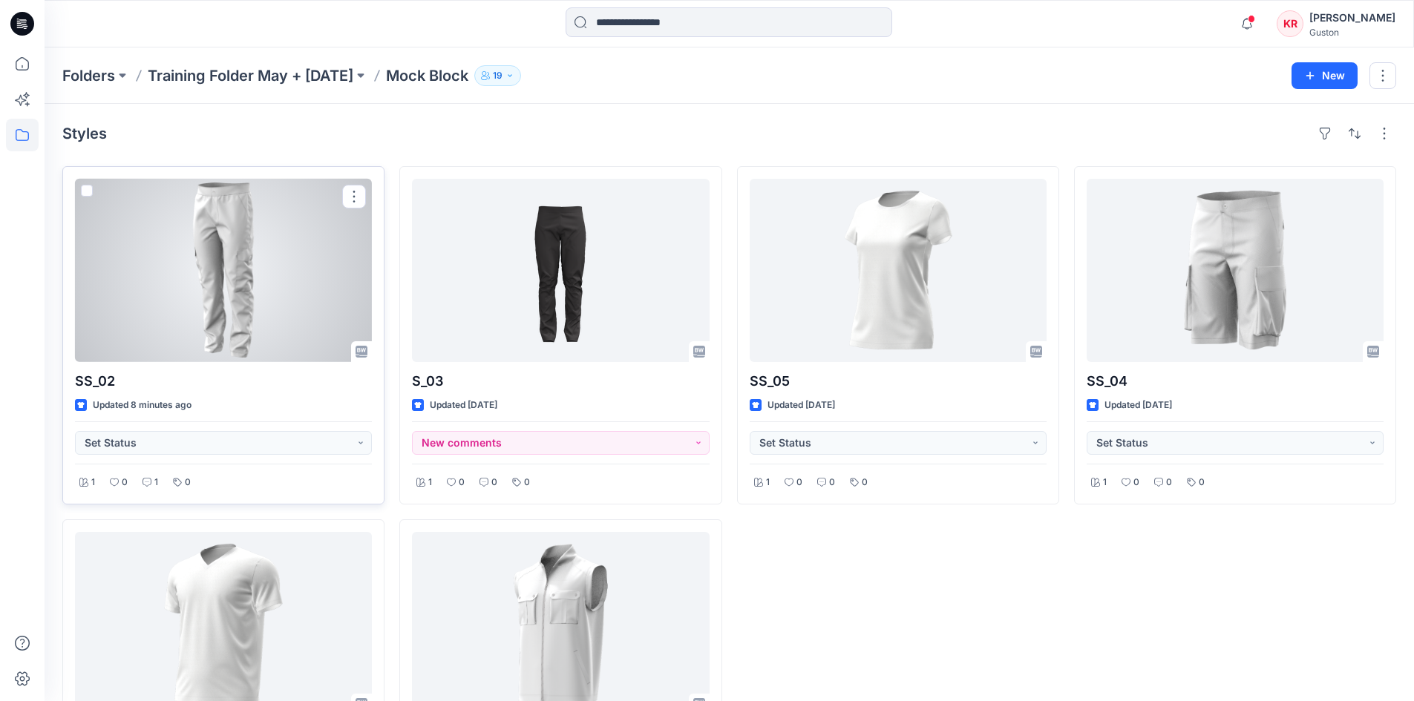
click at [240, 239] on div at bounding box center [223, 270] width 297 height 183
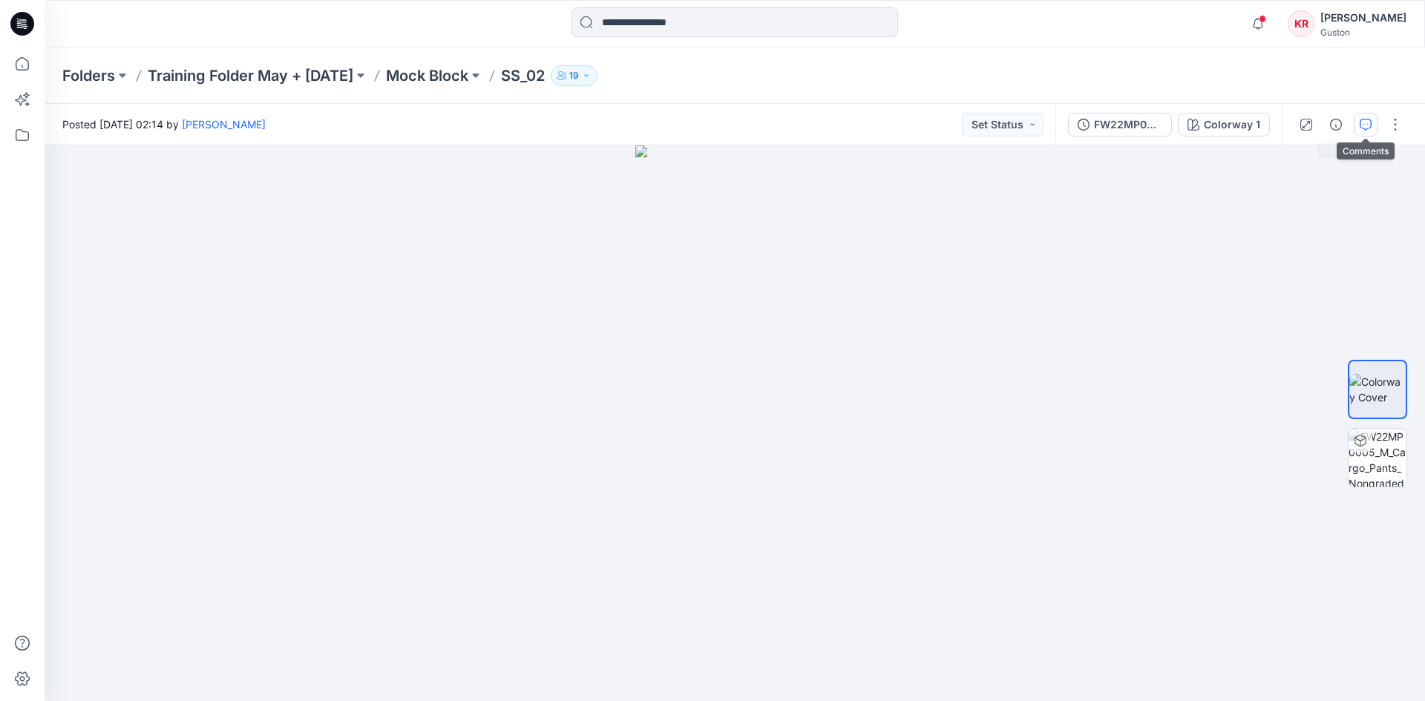
click at [1364, 130] on icon "button" at bounding box center [1366, 125] width 12 height 12
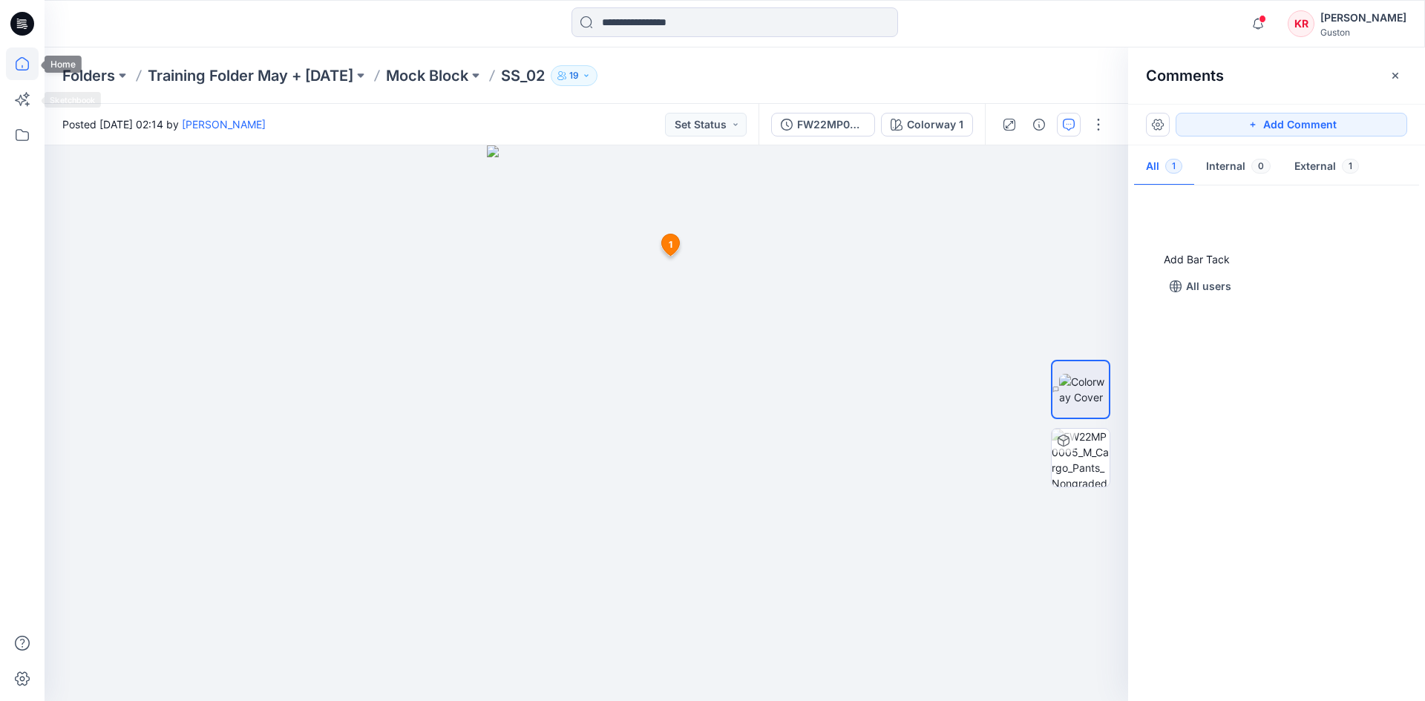
click at [19, 67] on icon at bounding box center [22, 64] width 33 height 33
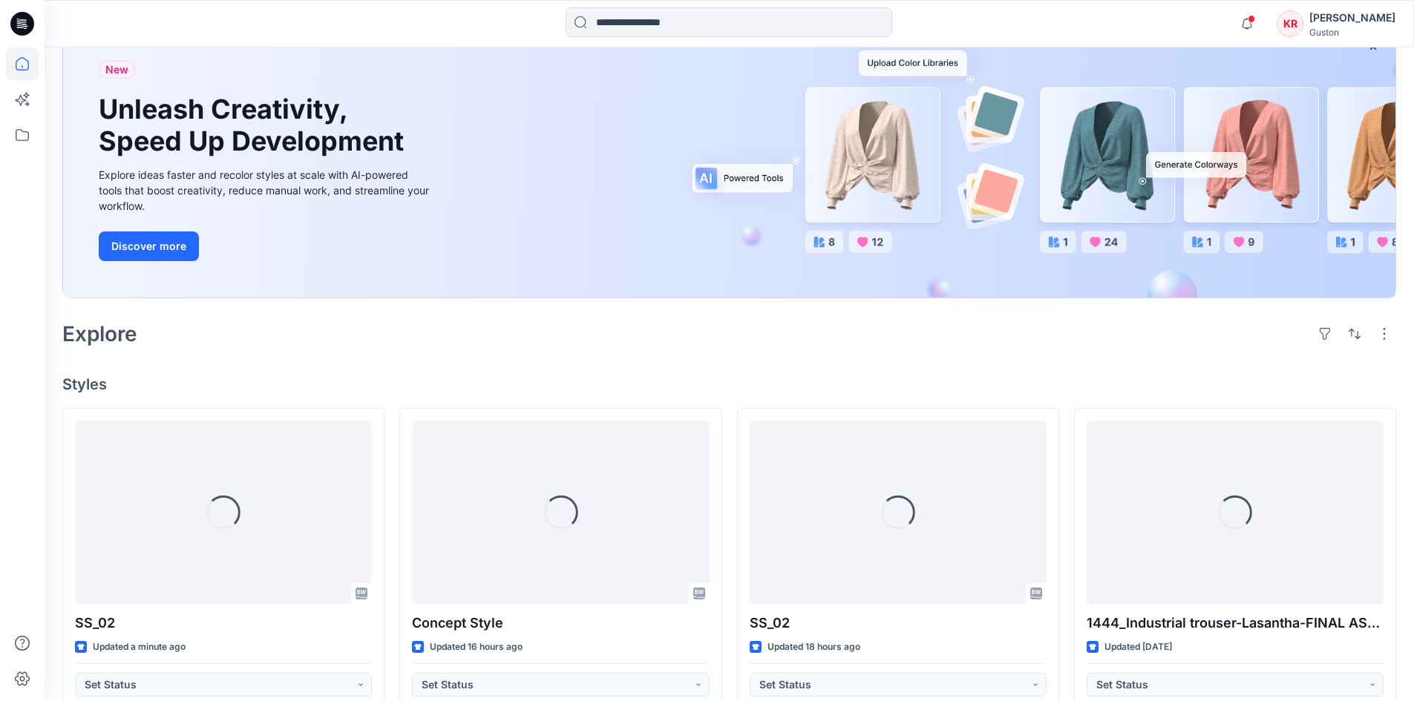
scroll to position [297, 0]
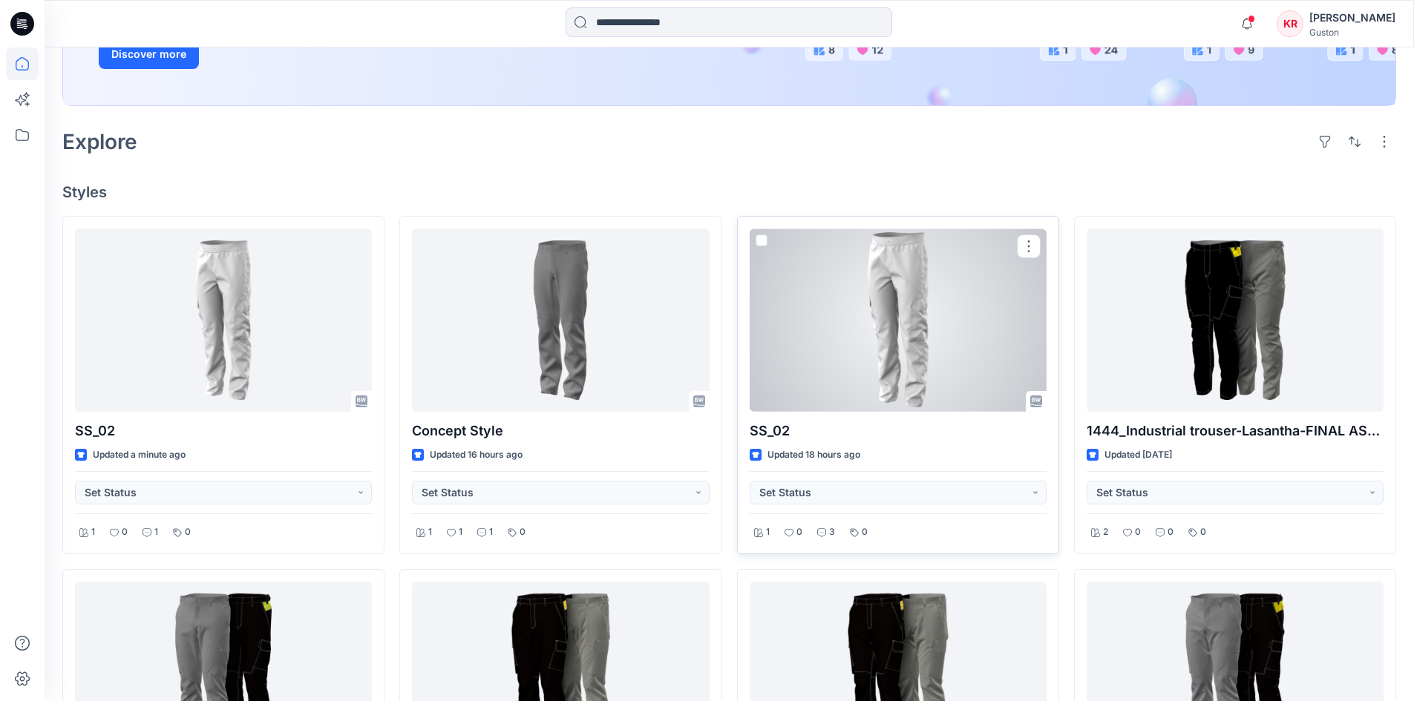
click at [900, 348] on div at bounding box center [898, 320] width 297 height 183
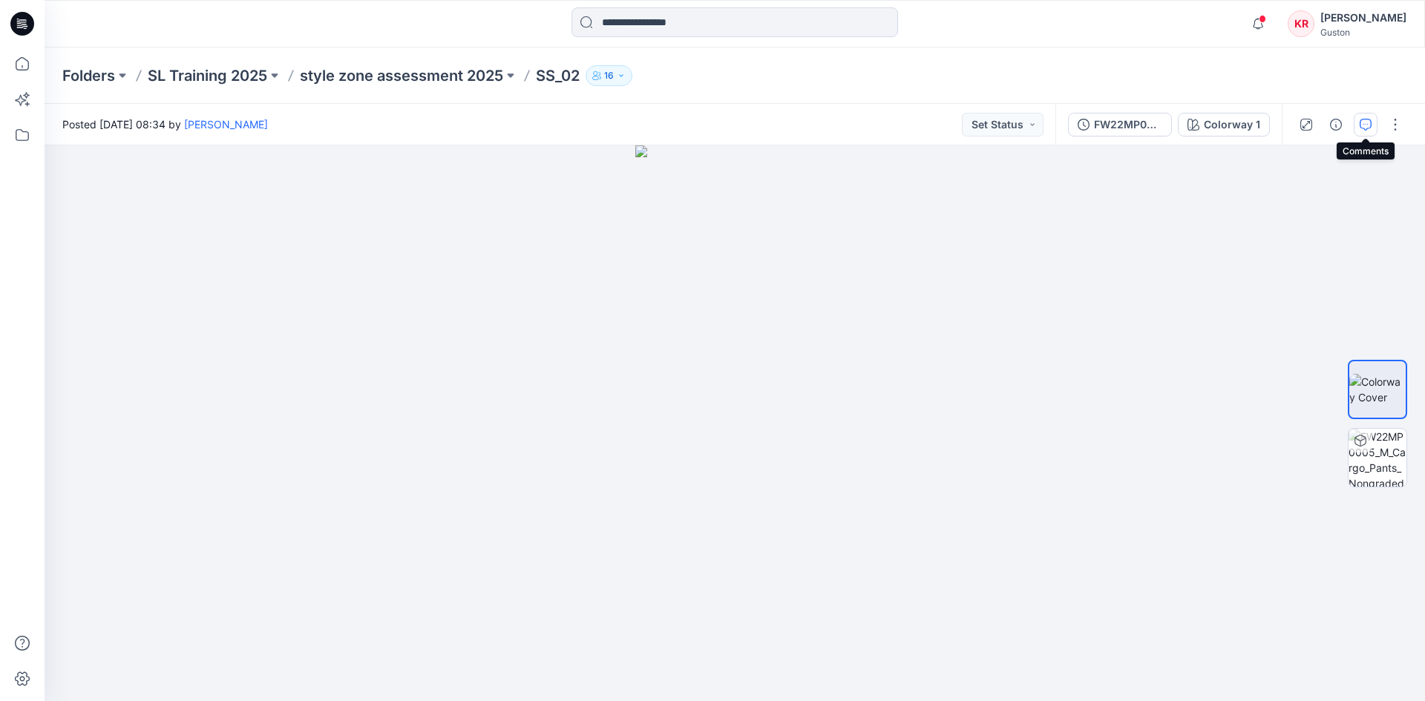
click at [1364, 122] on icon "button" at bounding box center [1366, 125] width 12 height 12
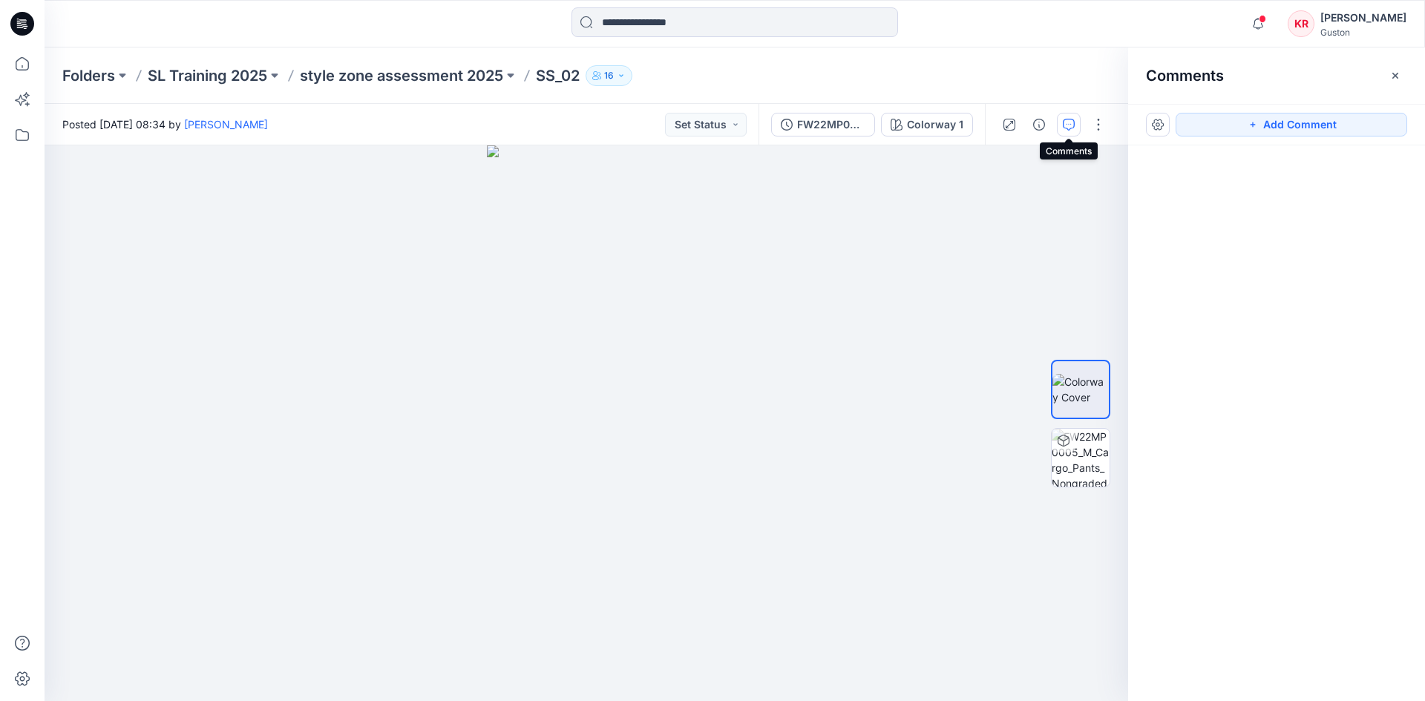
click at [1069, 120] on icon "button" at bounding box center [1069, 125] width 12 height 12
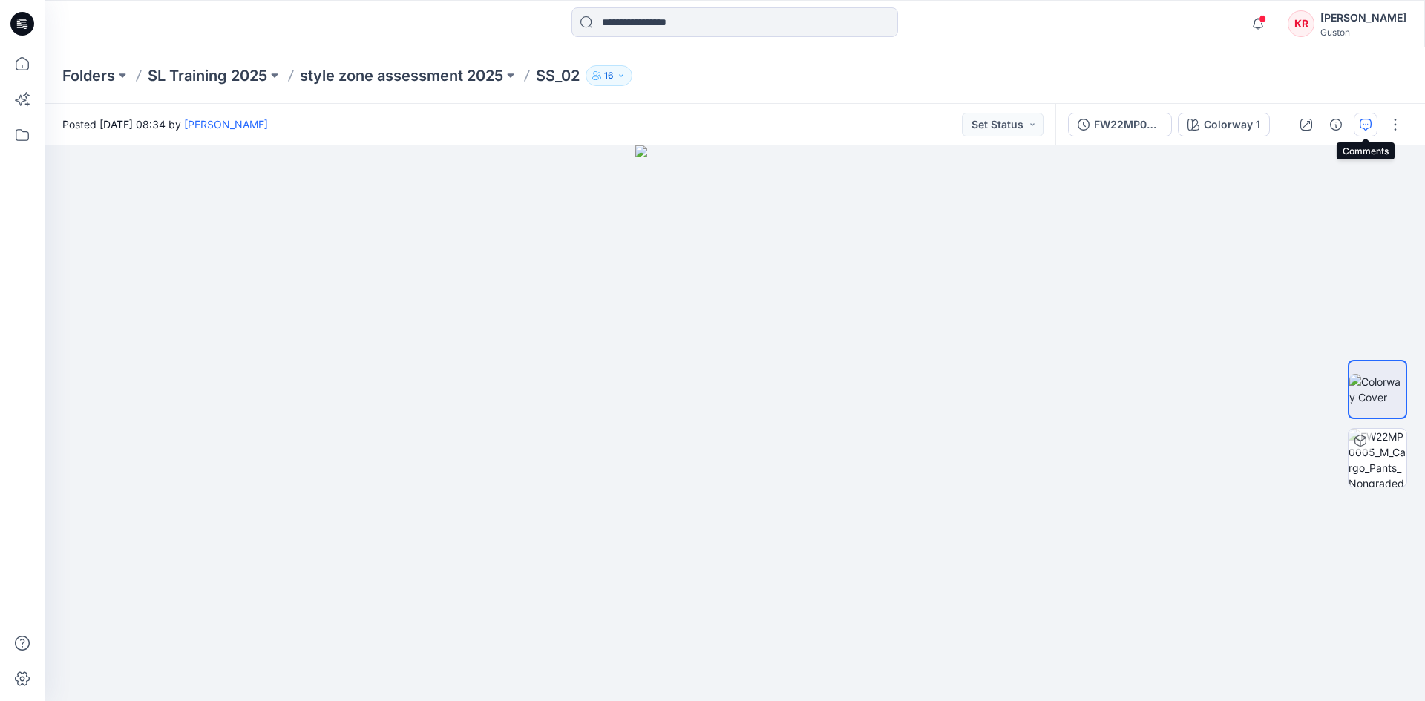
click at [1370, 129] on icon "button" at bounding box center [1366, 125] width 12 height 12
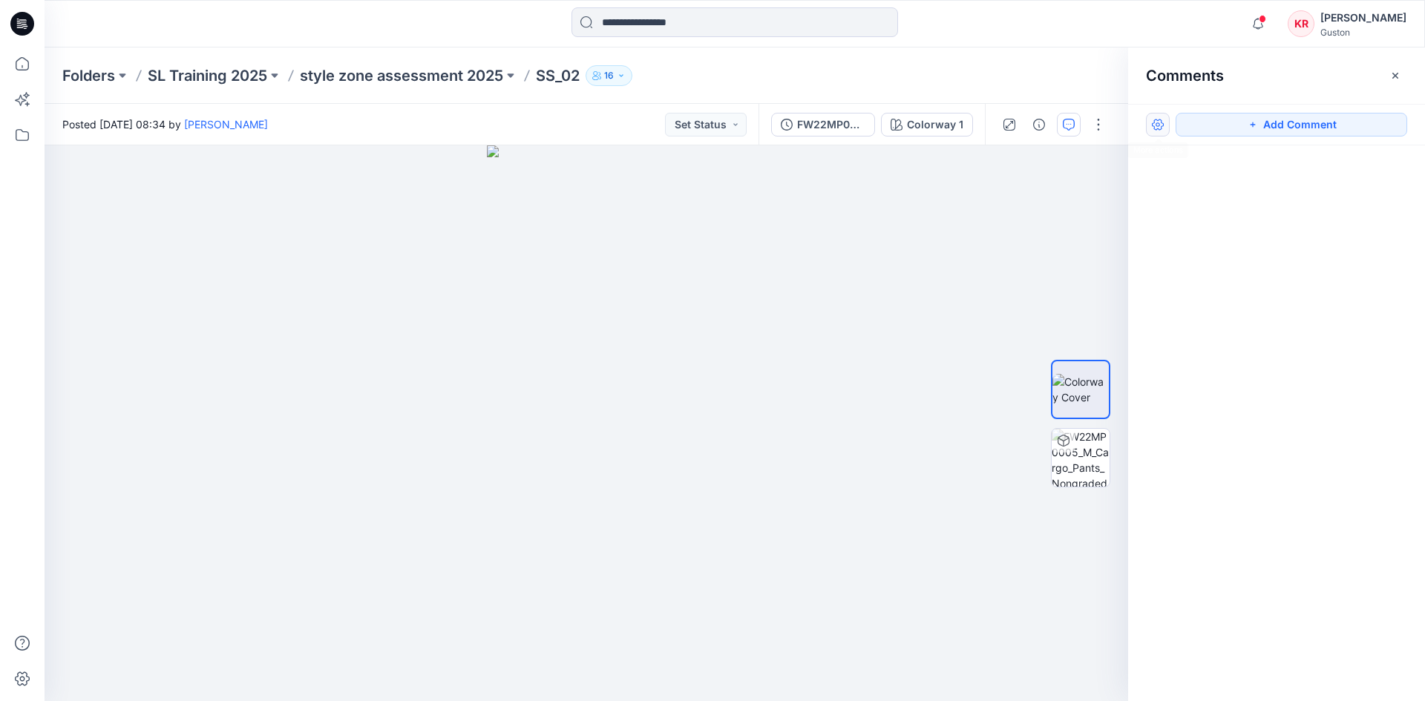
click at [1154, 130] on button "button" at bounding box center [1158, 125] width 24 height 24
click at [1179, 192] on p "Show resolved comments" at bounding box center [1220, 188] width 125 height 16
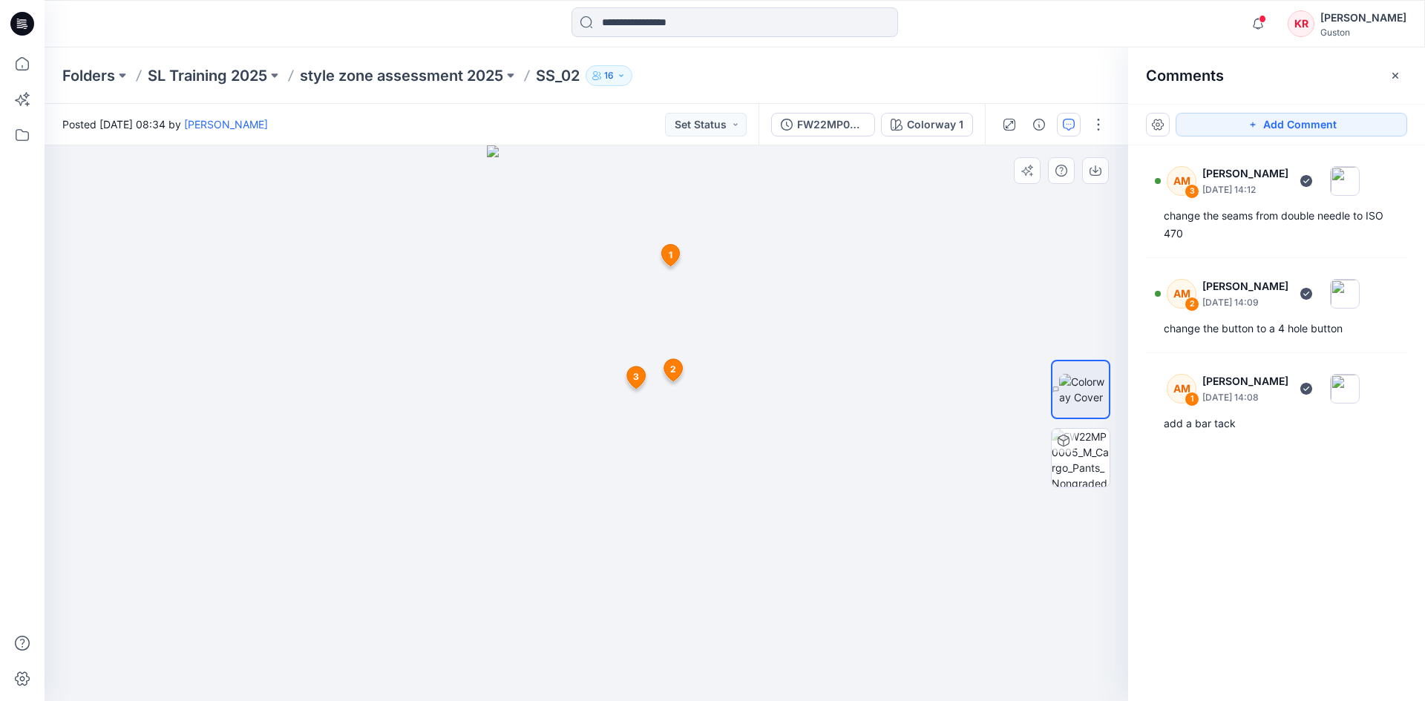
click at [673, 257] on icon at bounding box center [670, 256] width 18 height 22
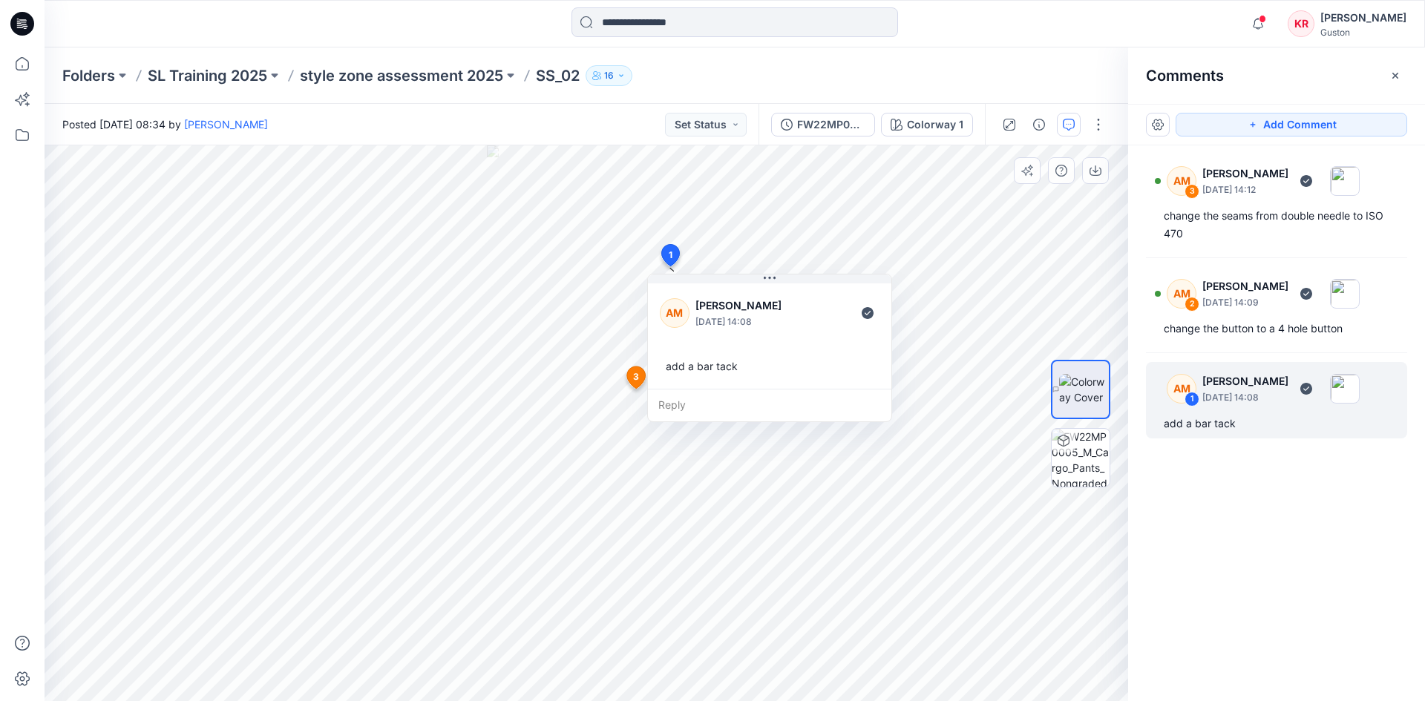
click at [635, 374] on span "3" at bounding box center [636, 376] width 6 height 13
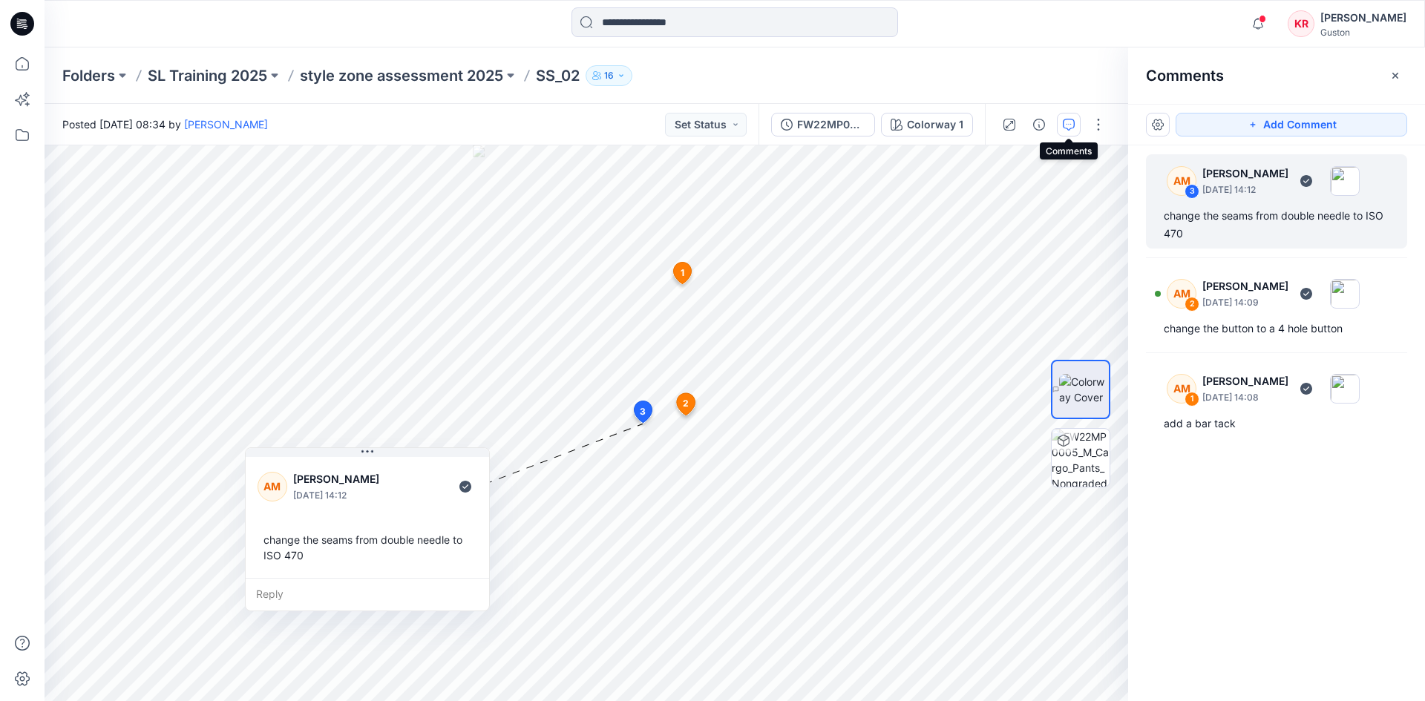
click at [1063, 125] on icon "button" at bounding box center [1069, 125] width 12 height 12
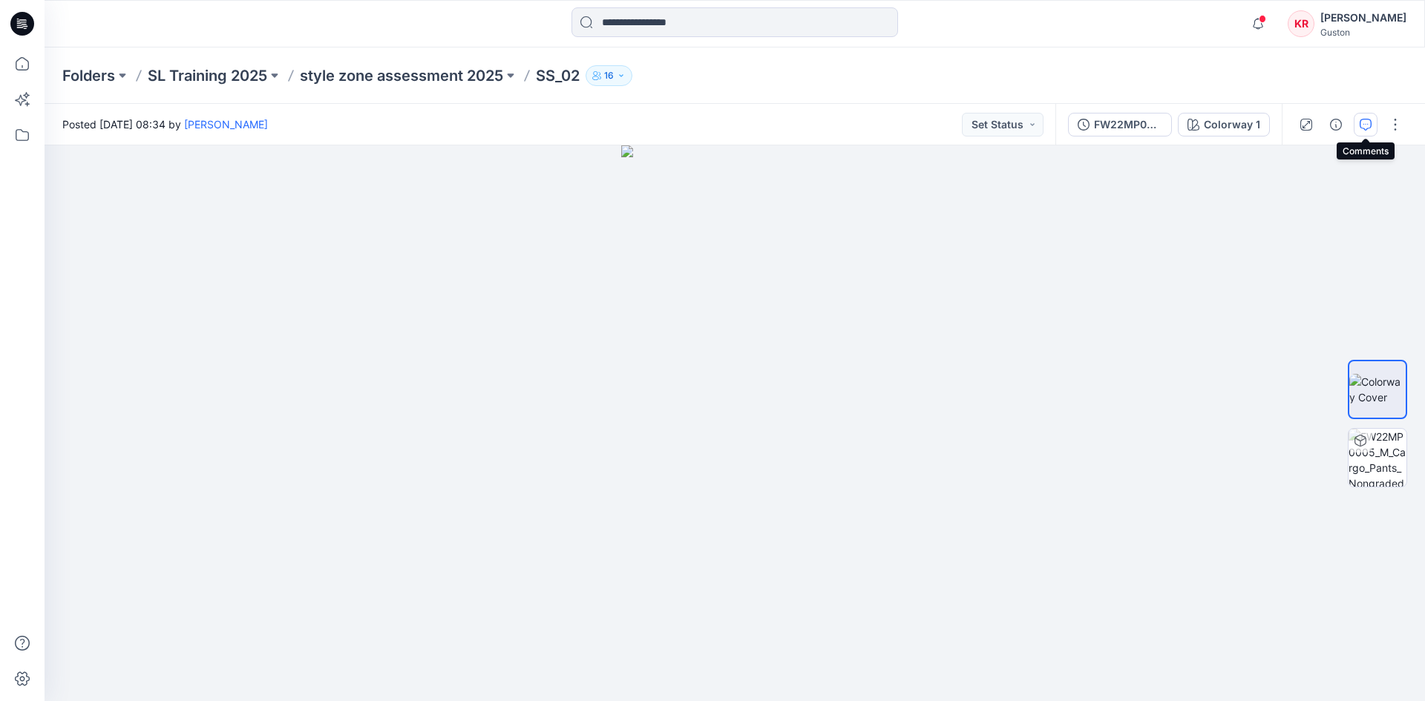
click at [1370, 121] on icon "button" at bounding box center [1366, 125] width 12 height 12
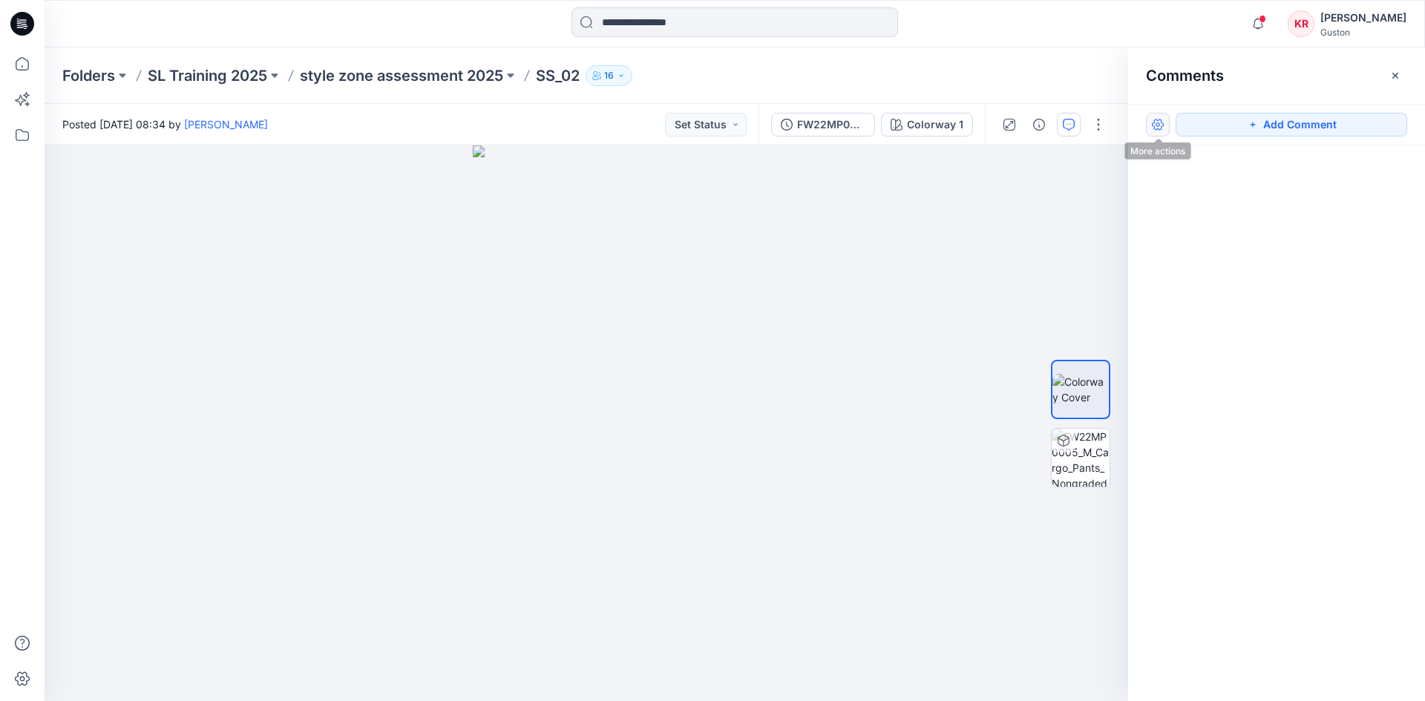
click at [1158, 128] on button "button" at bounding box center [1158, 125] width 24 height 24
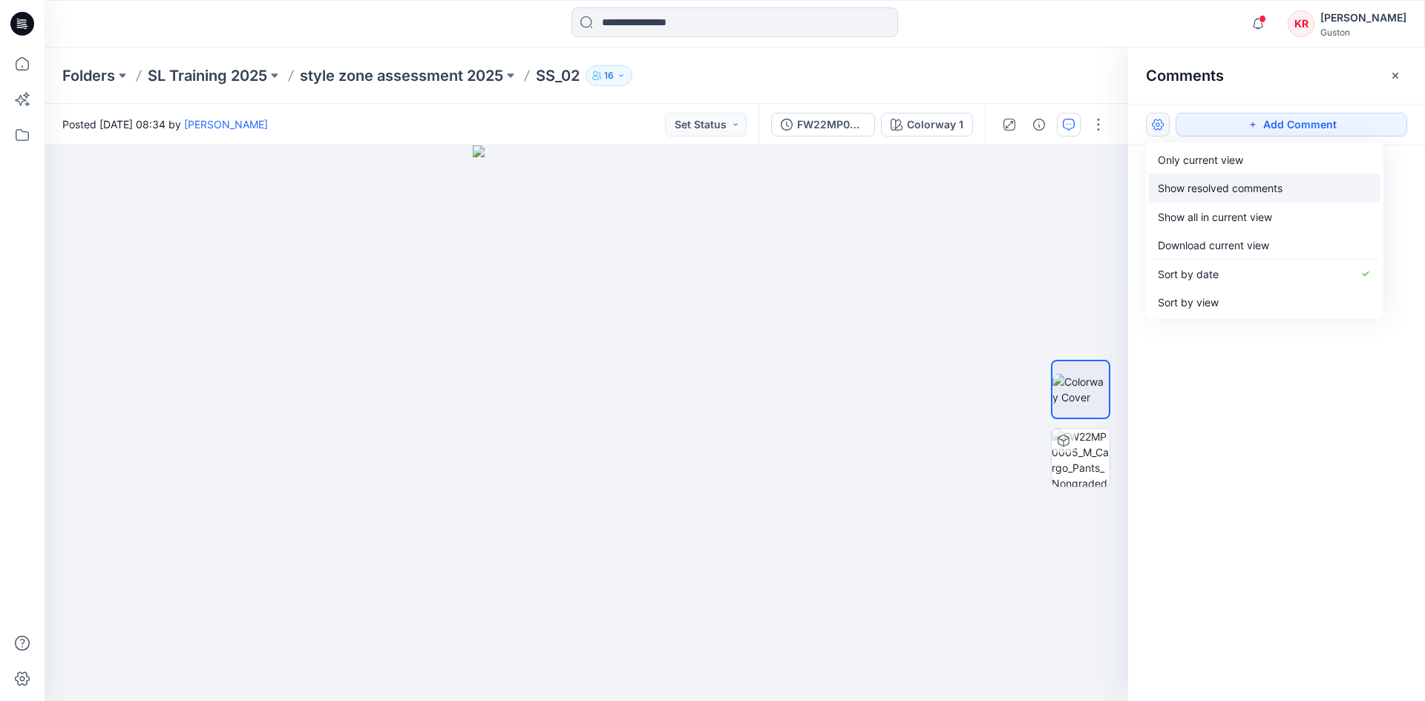
click at [1189, 183] on p "Show resolved comments" at bounding box center [1220, 188] width 125 height 16
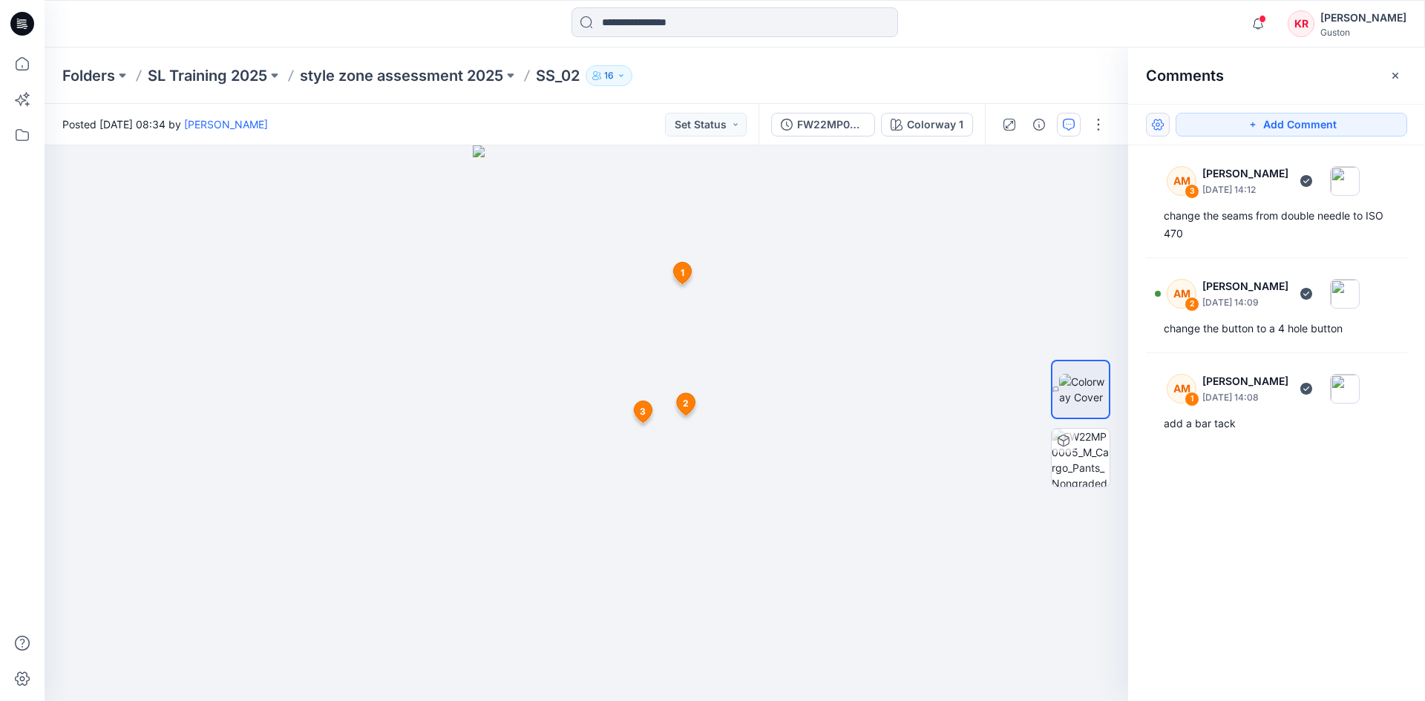
click at [1160, 125] on button "button" at bounding box center [1158, 125] width 24 height 24
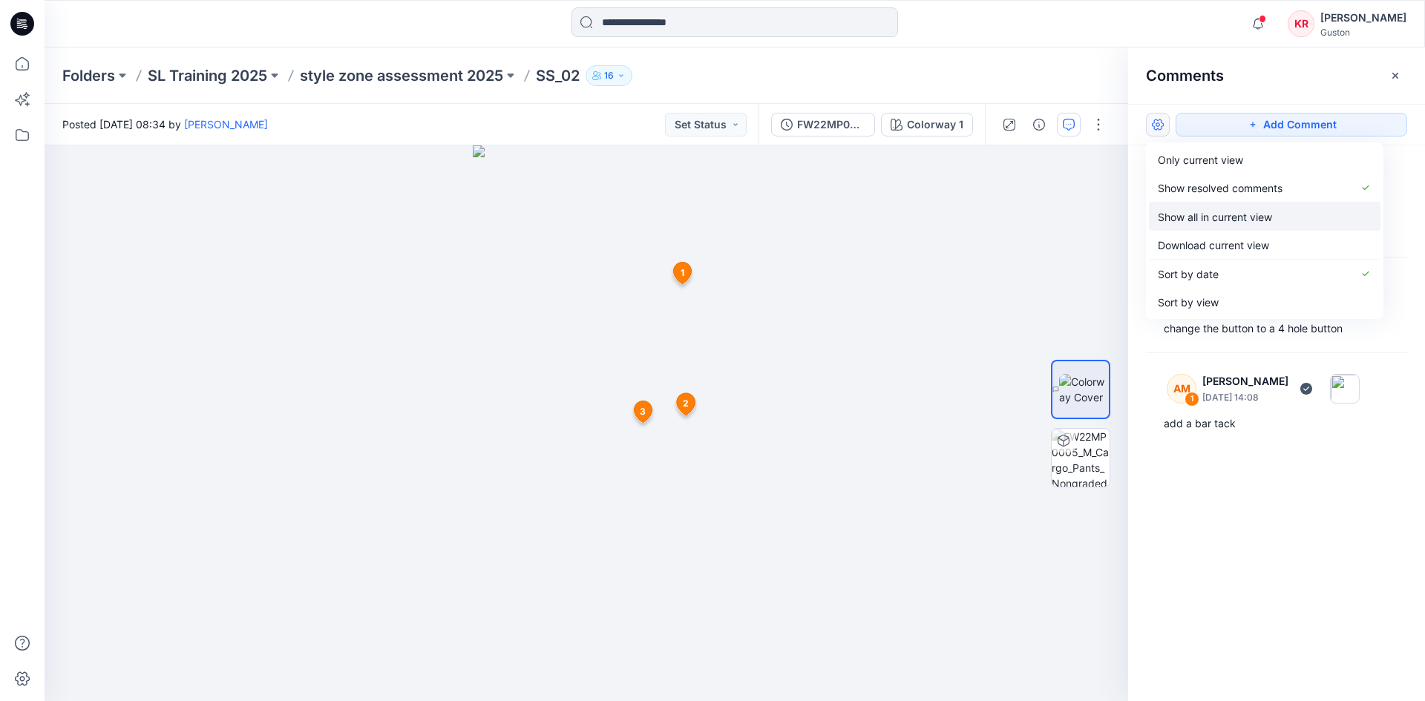
click at [1208, 212] on p "Show all in current view" at bounding box center [1215, 217] width 114 height 16
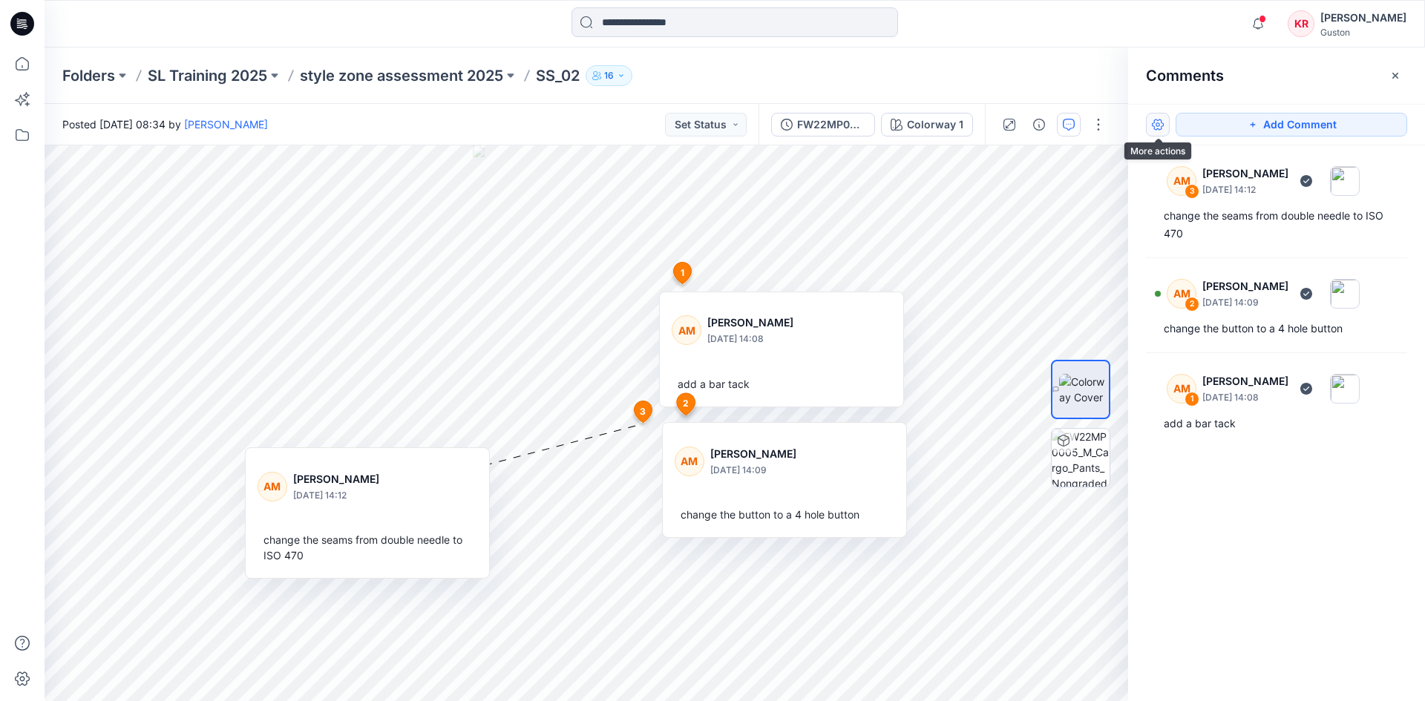
click at [1160, 123] on button "button" at bounding box center [1158, 125] width 24 height 24
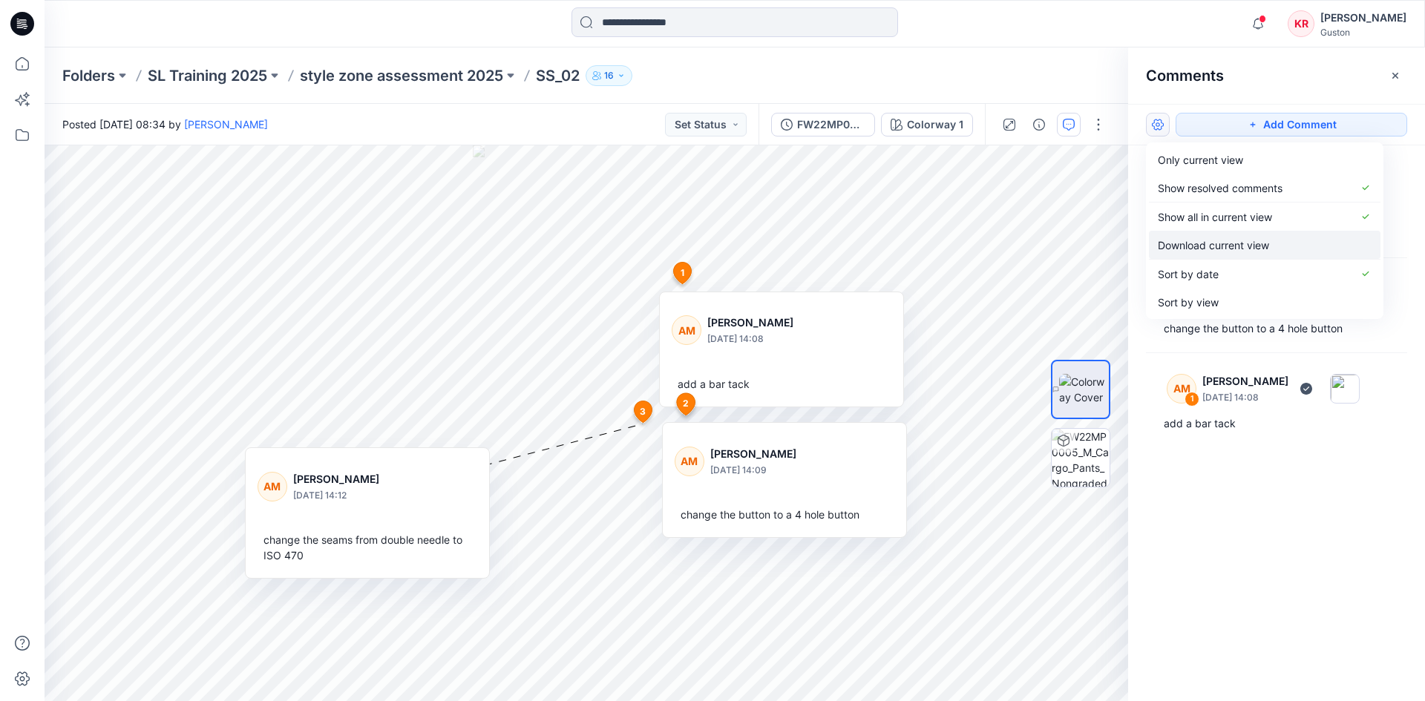
click at [1240, 248] on p "Download current view" at bounding box center [1213, 246] width 111 height 16
